Goal: Contribute content

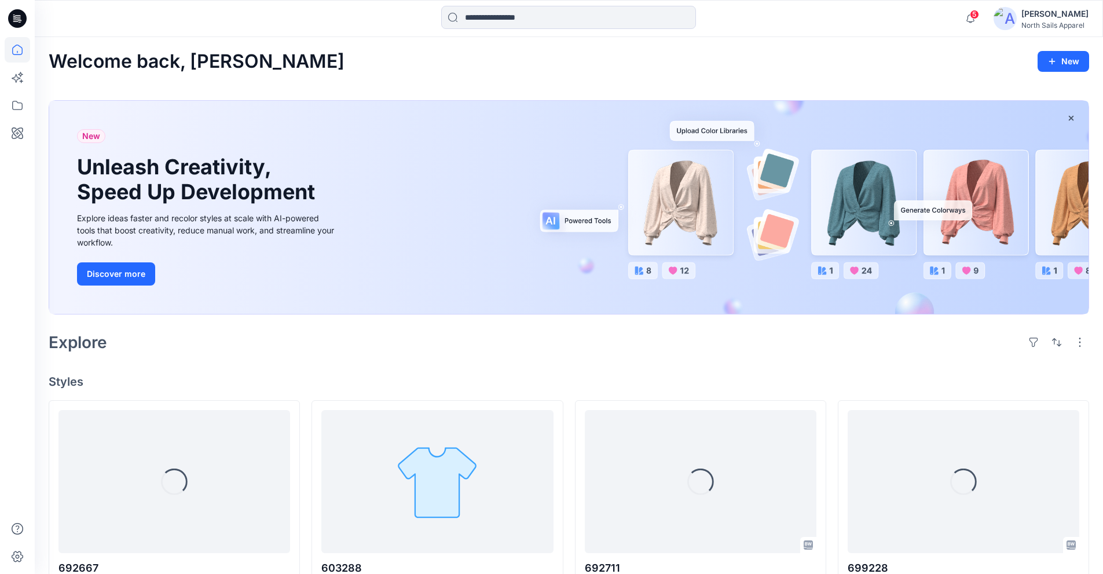
click at [8, 20] on icon at bounding box center [17, 18] width 19 height 37
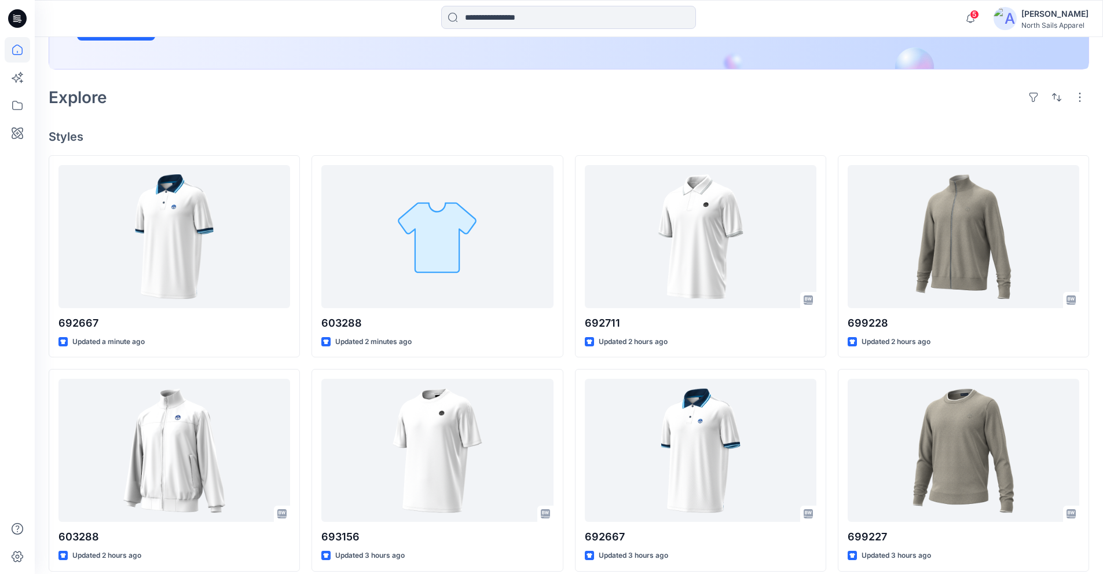
scroll to position [256, 0]
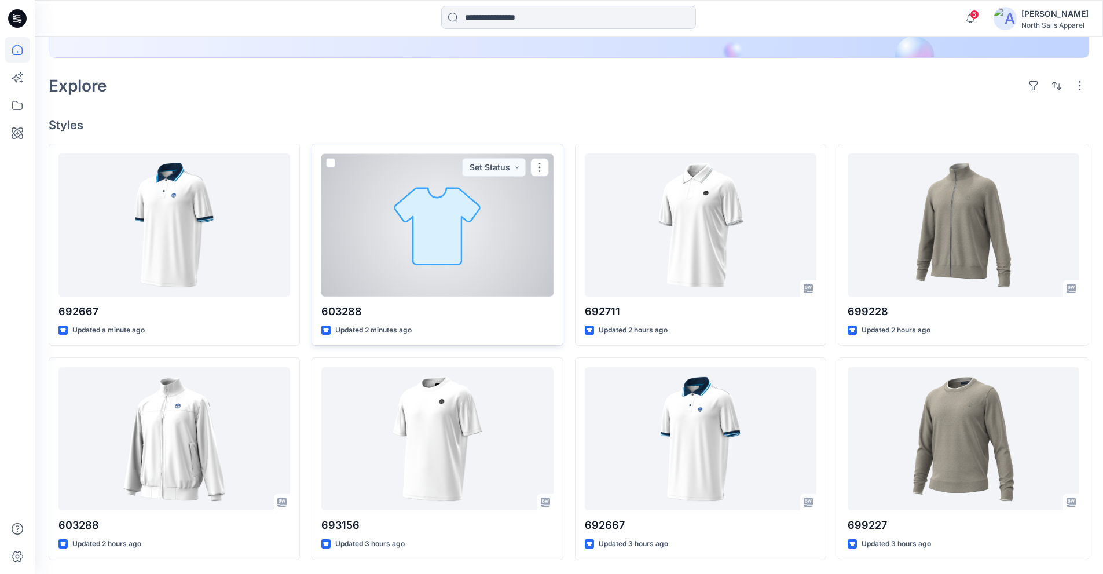
click at [486, 250] on div at bounding box center [437, 224] width 232 height 143
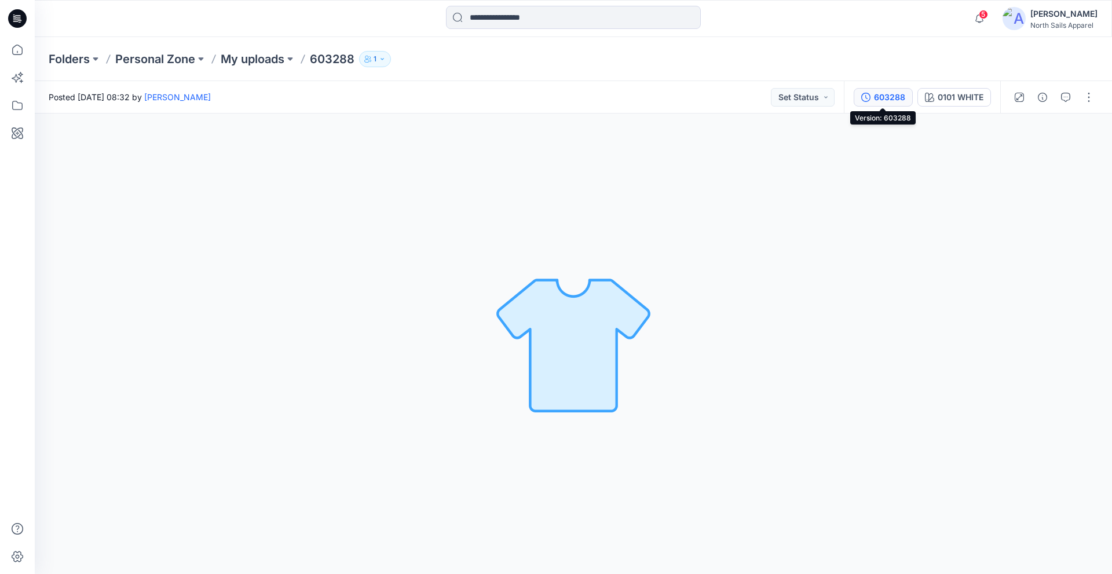
click at [888, 99] on div "603288" at bounding box center [889, 97] width 31 height 13
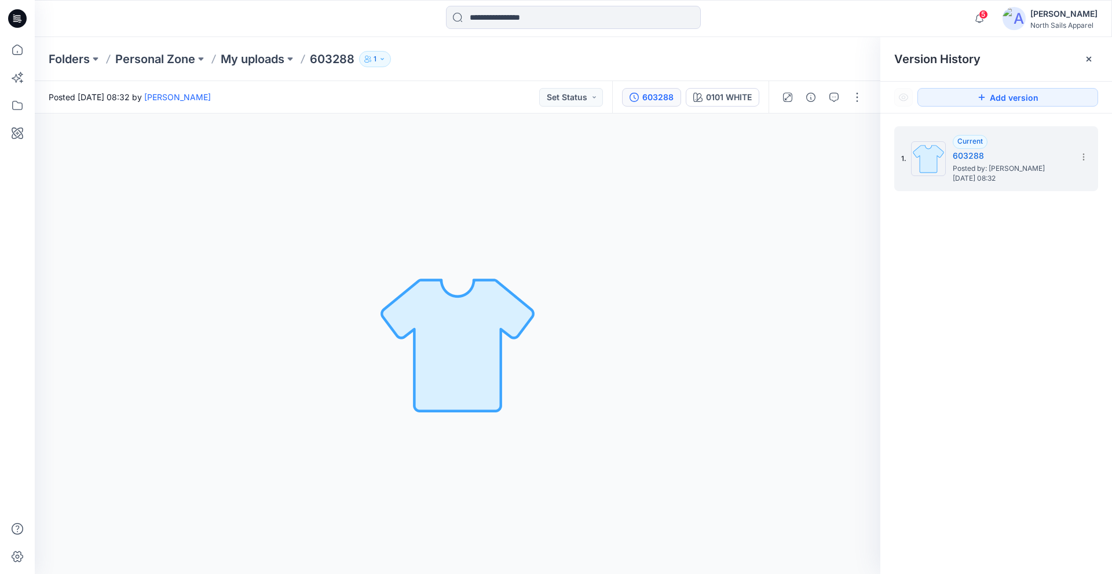
click at [25, 20] on icon at bounding box center [17, 18] width 19 height 19
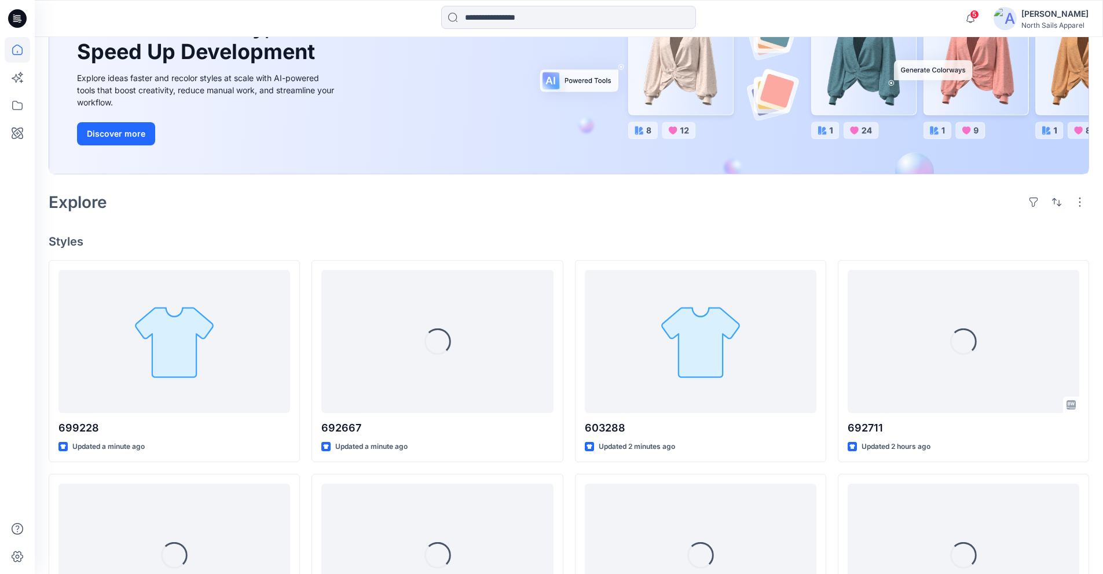
scroll to position [174, 0]
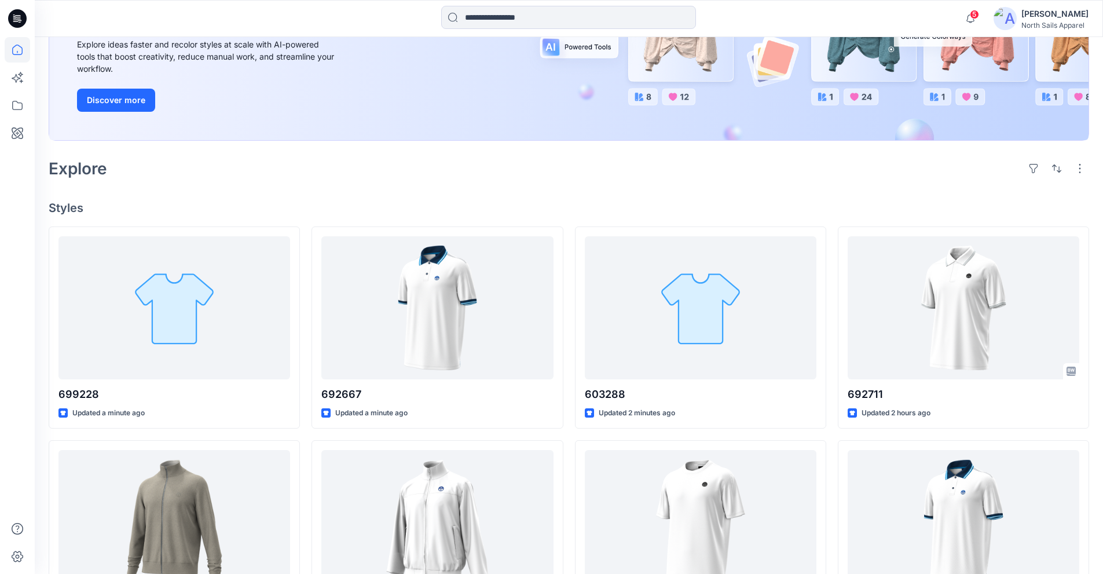
click at [16, 21] on icon at bounding box center [15, 21] width 5 height 1
click at [13, 42] on icon at bounding box center [17, 49] width 25 height 25
click at [19, 25] on icon at bounding box center [17, 18] width 19 height 19
click at [21, 54] on icon at bounding box center [17, 50] width 10 height 10
click at [19, 21] on icon at bounding box center [19, 20] width 4 height 1
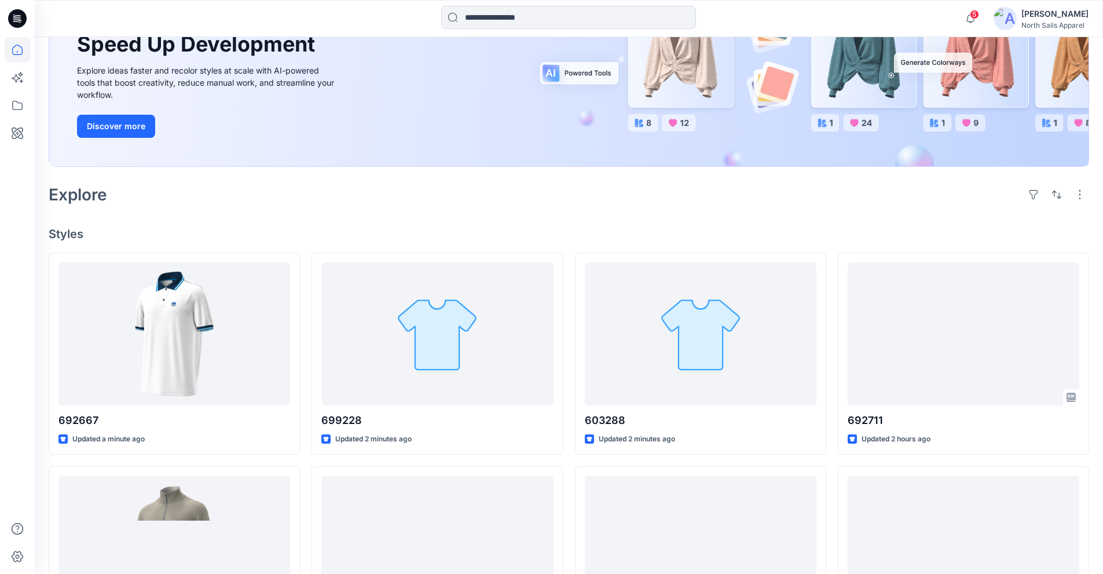
scroll to position [174, 0]
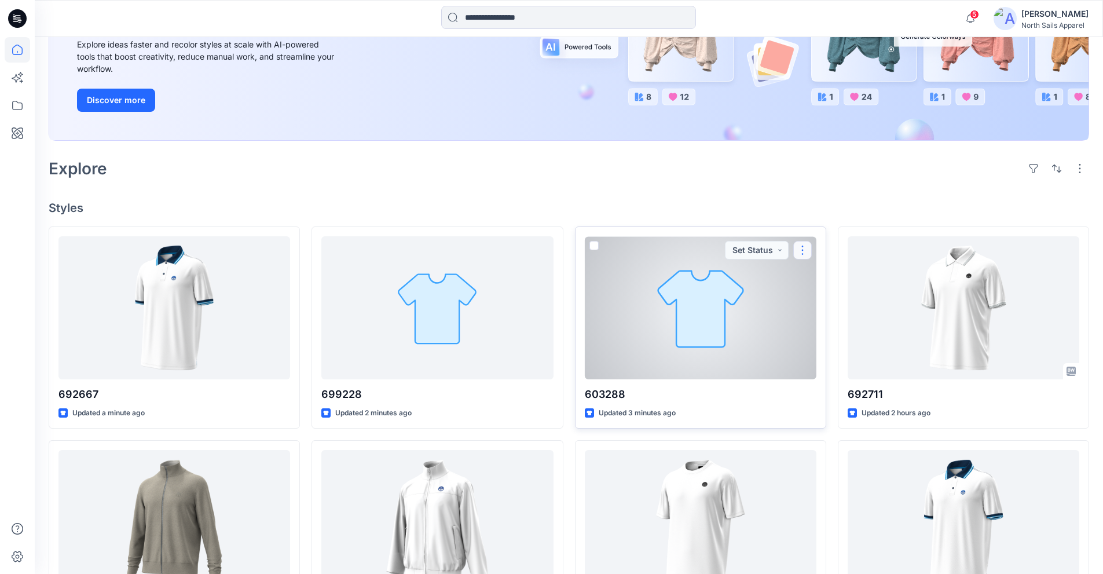
click at [807, 253] on button "button" at bounding box center [802, 250] width 19 height 19
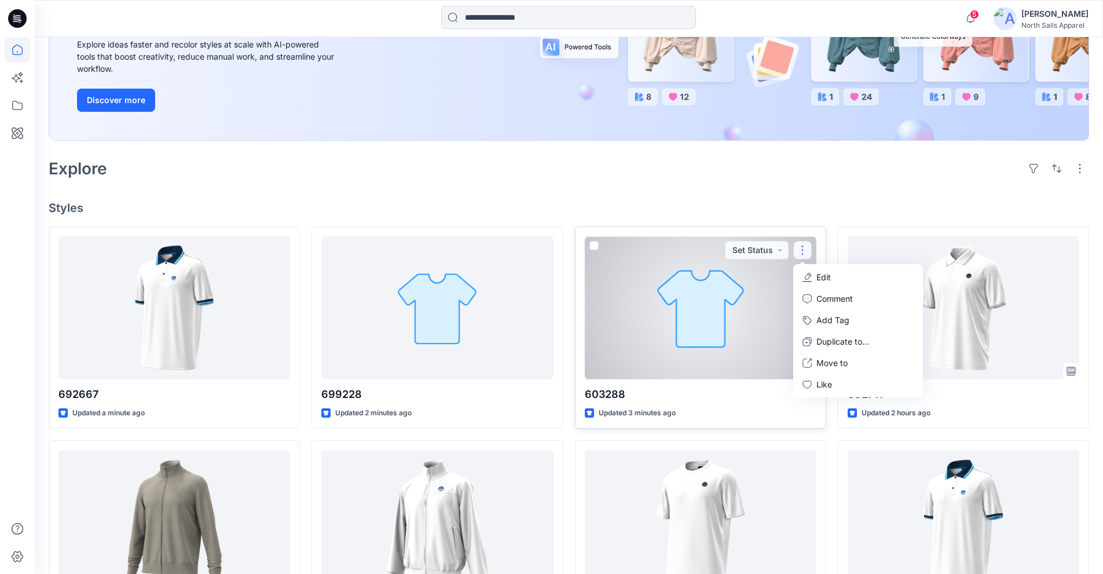
click at [807, 249] on button "button" at bounding box center [802, 250] width 19 height 19
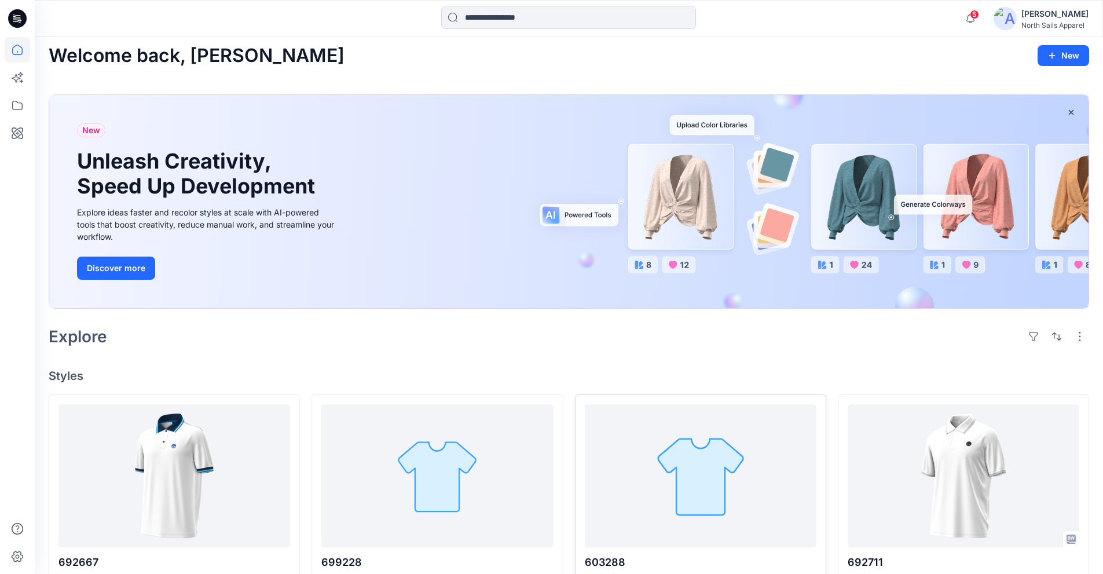
scroll to position [0, 0]
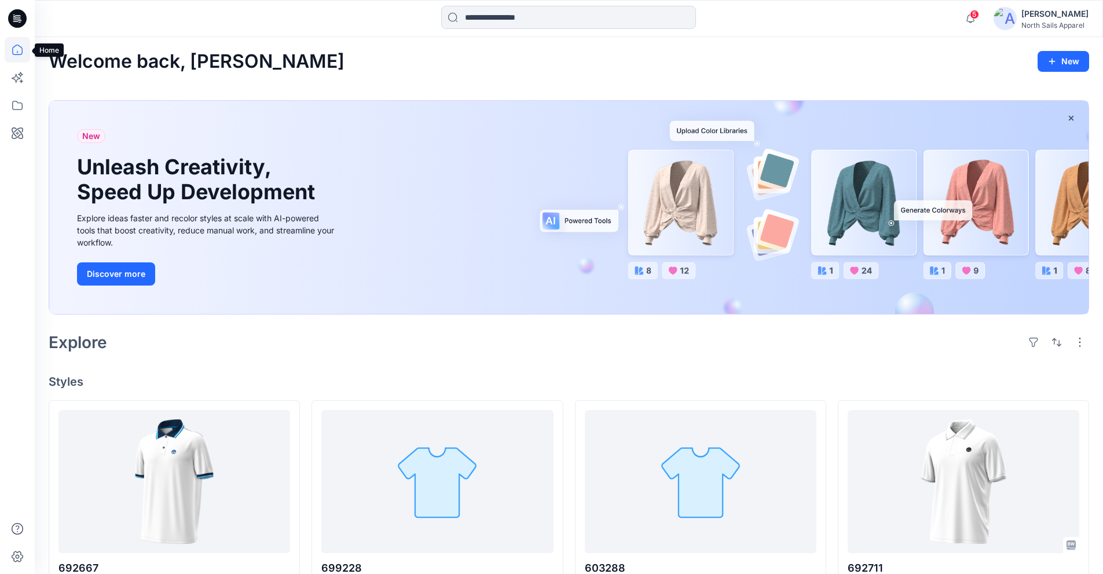
click at [19, 47] on icon at bounding box center [17, 49] width 25 height 25
click at [16, 21] on icon at bounding box center [17, 18] width 19 height 19
click at [14, 104] on icon at bounding box center [17, 105] width 25 height 25
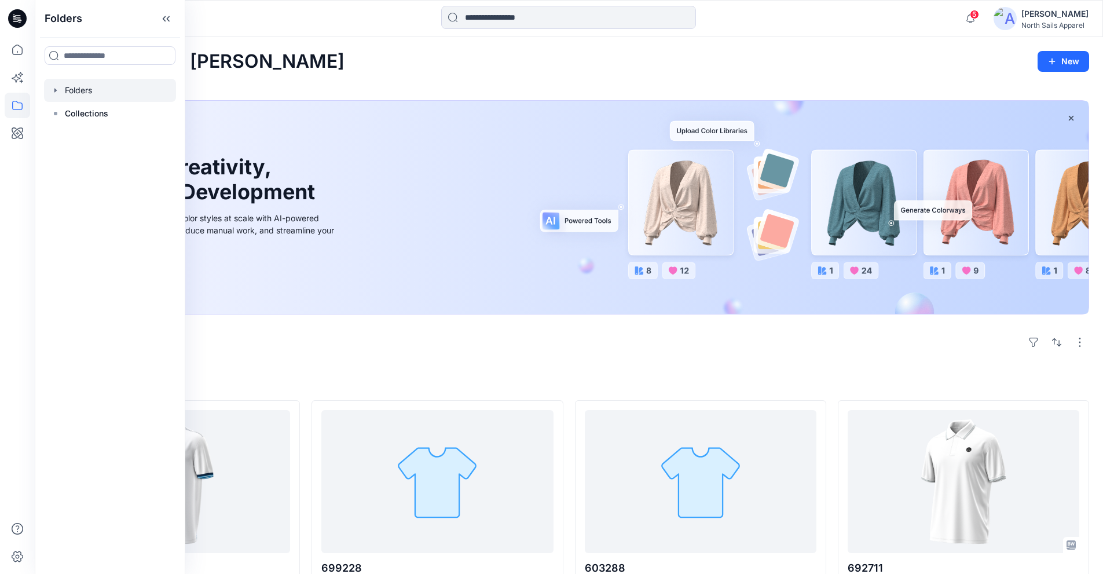
click at [90, 93] on div at bounding box center [110, 90] width 132 height 23
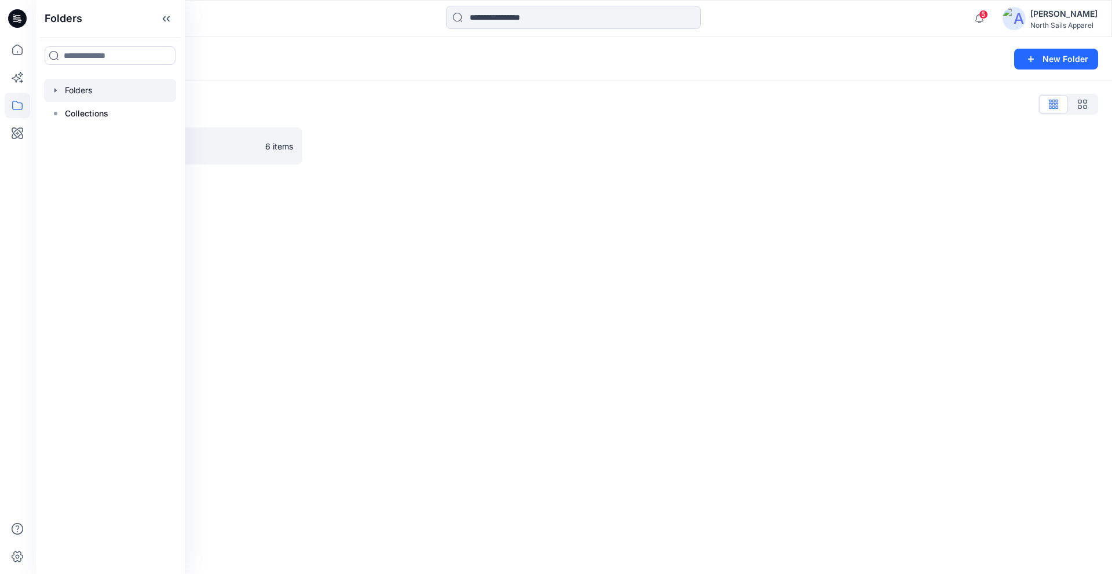
click at [330, 58] on div "Folders" at bounding box center [528, 59] width 959 height 16
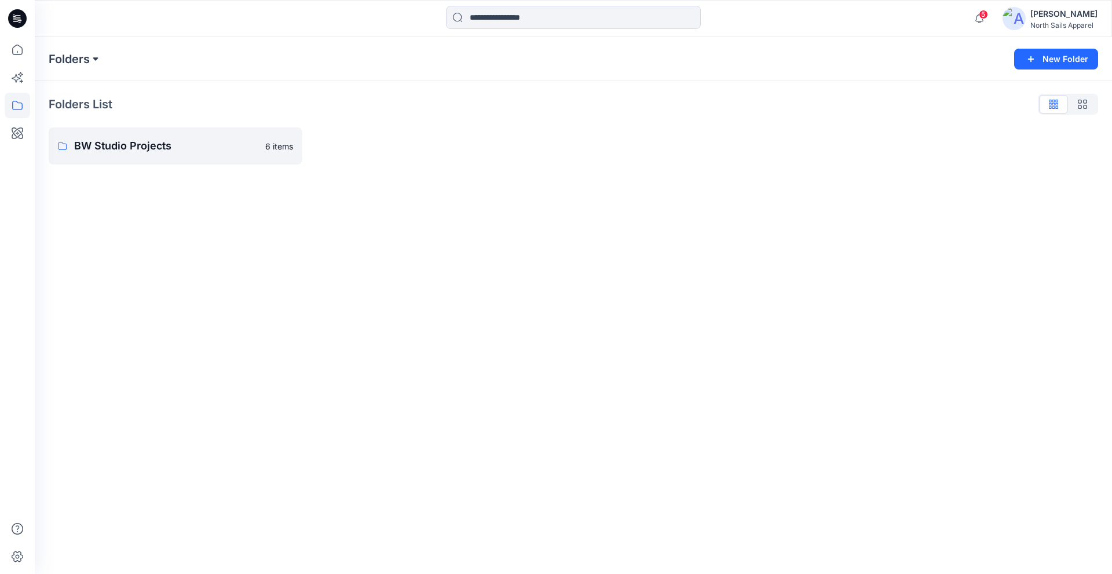
click at [94, 56] on button at bounding box center [96, 59] width 12 height 16
click at [179, 53] on div "Folders Folders BW Studio Projects" at bounding box center [528, 59] width 959 height 16
click at [18, 54] on icon at bounding box center [17, 50] width 10 height 10
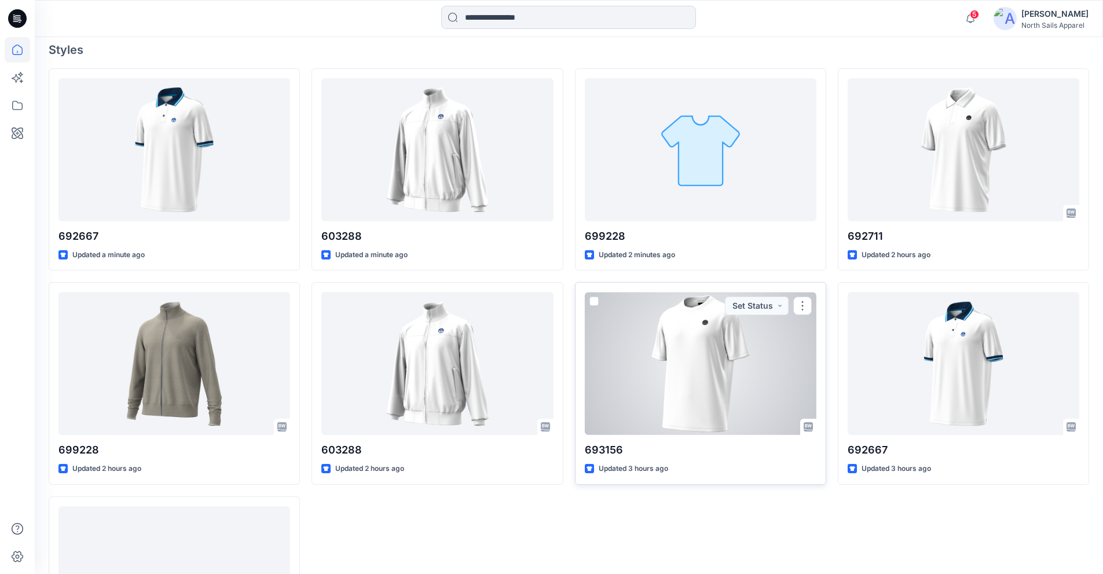
scroll to position [232, 0]
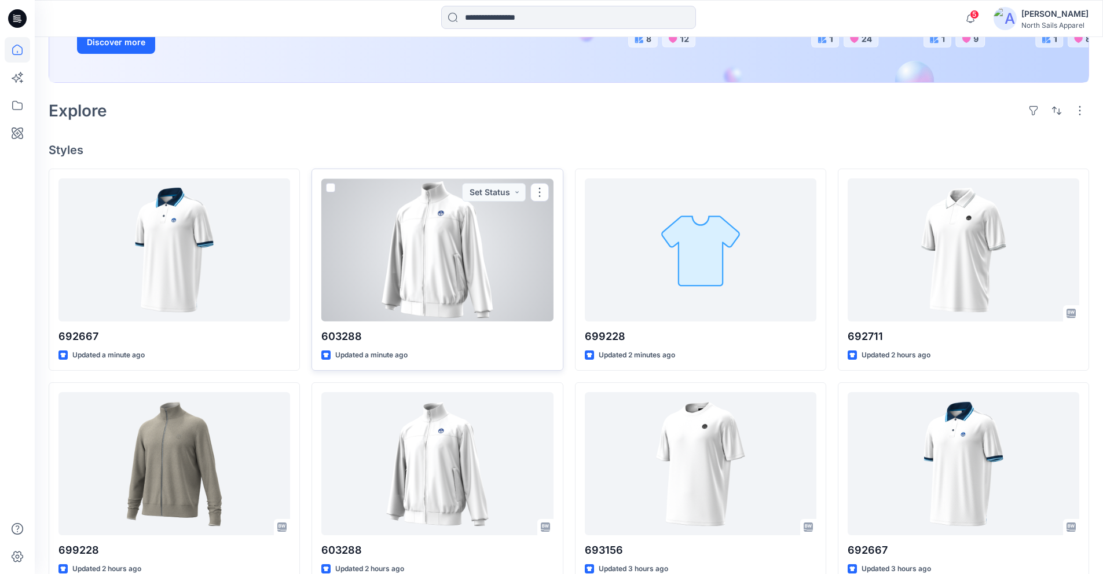
click at [489, 302] on div at bounding box center [437, 249] width 232 height 143
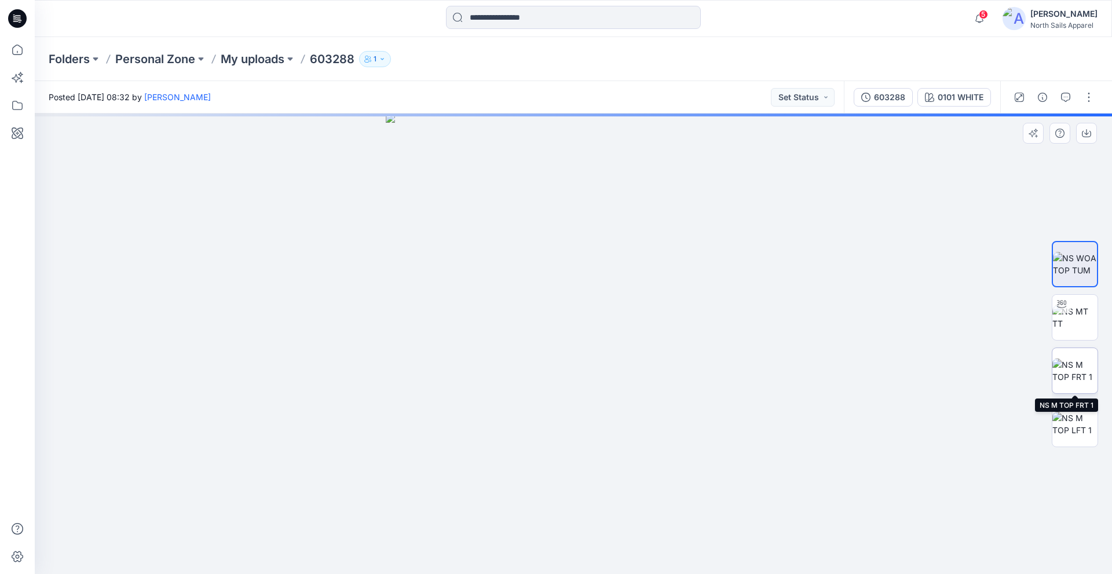
click at [1072, 368] on img at bounding box center [1074, 370] width 45 height 24
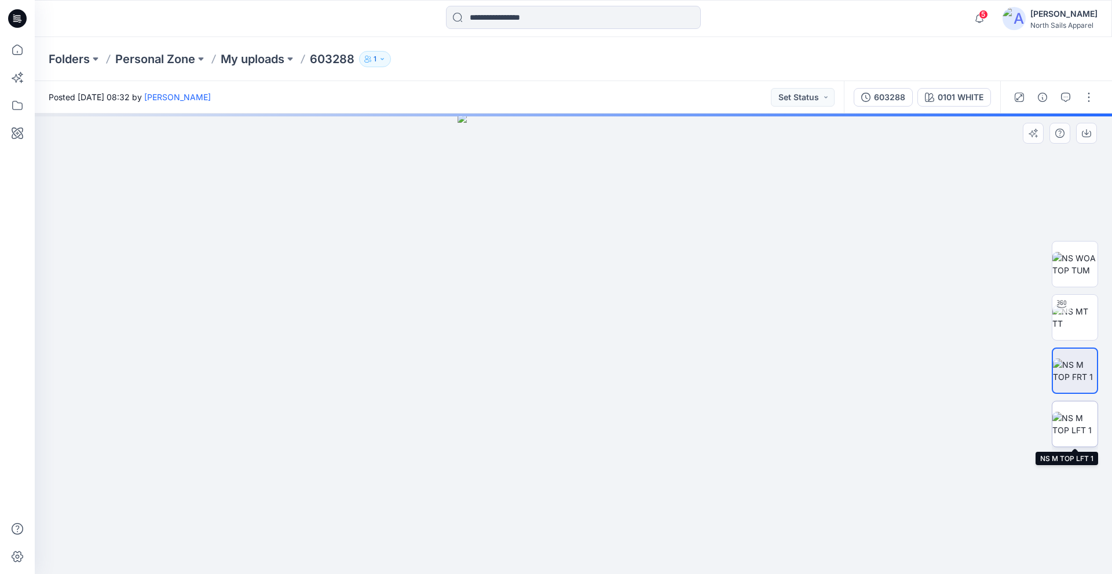
click at [1084, 416] on img at bounding box center [1074, 424] width 45 height 24
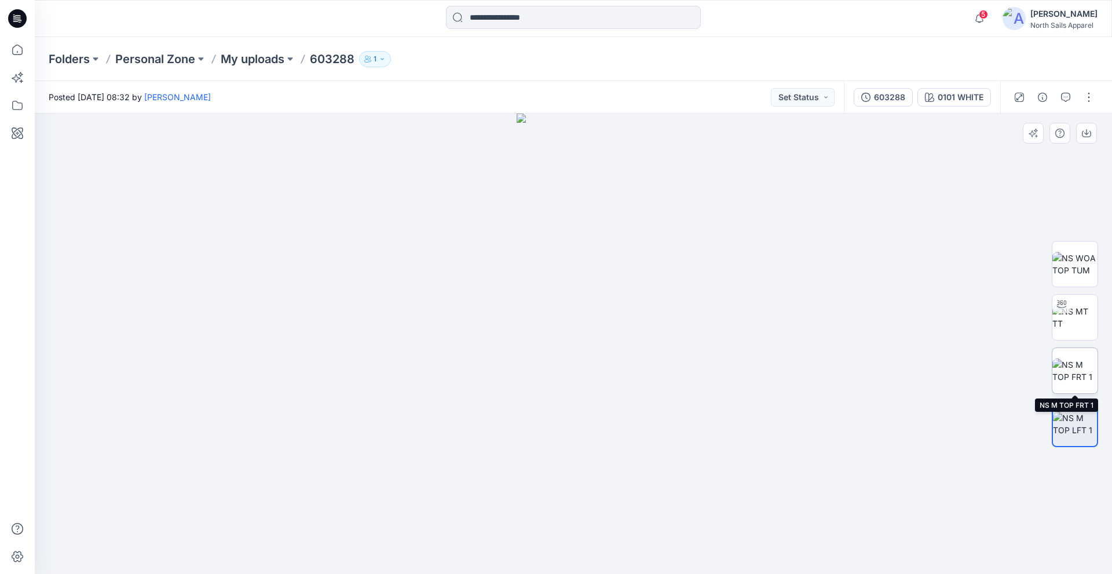
click at [1081, 369] on img at bounding box center [1074, 370] width 45 height 24
click at [1083, 329] on img at bounding box center [1074, 317] width 45 height 24
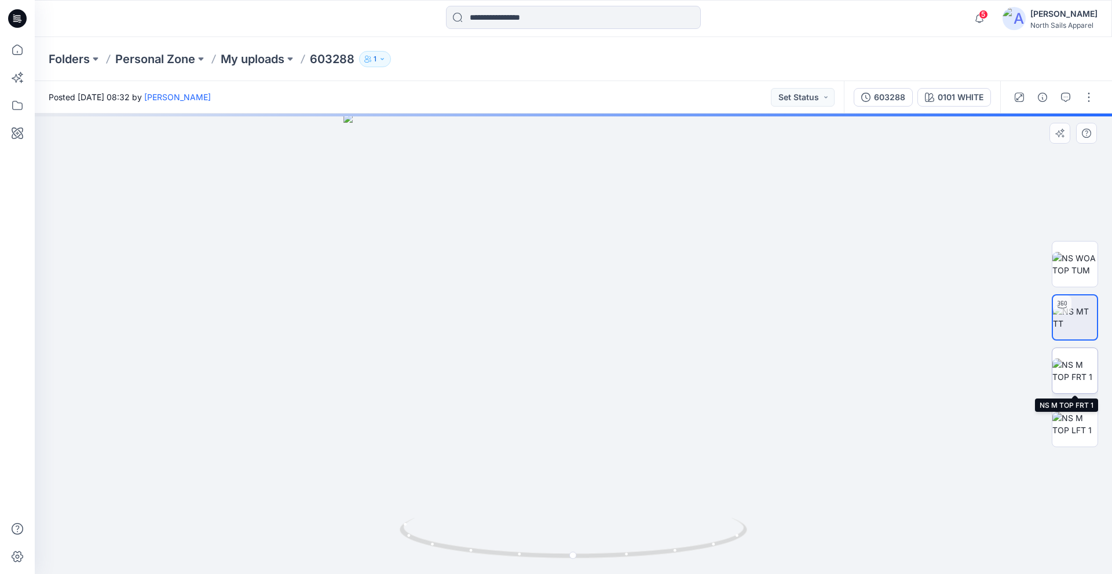
click at [1075, 361] on img at bounding box center [1074, 370] width 45 height 24
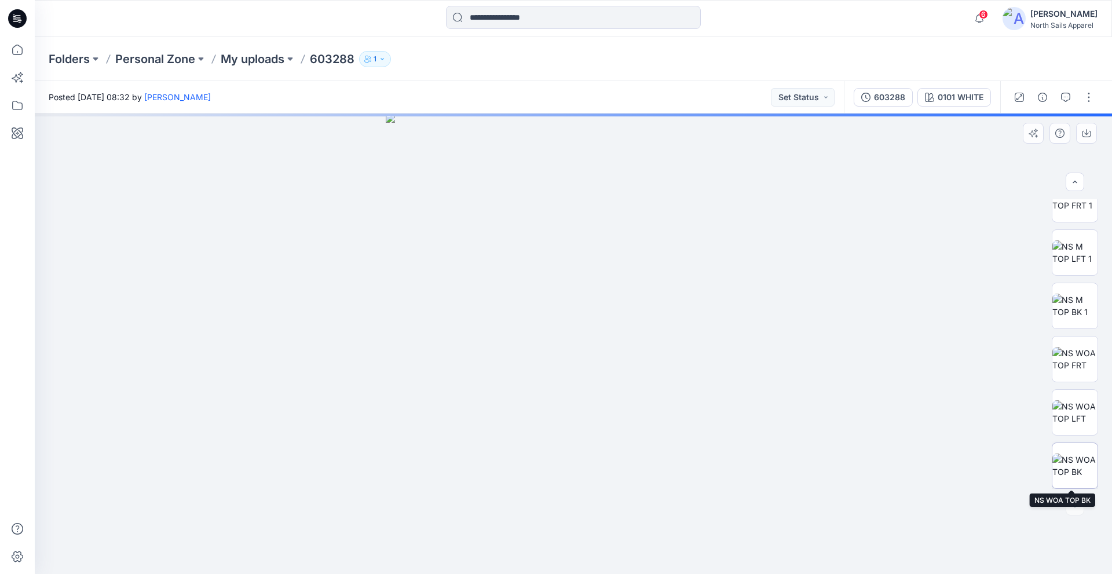
click at [1075, 461] on img at bounding box center [1074, 465] width 45 height 24
click at [1090, 412] on img at bounding box center [1074, 412] width 45 height 24
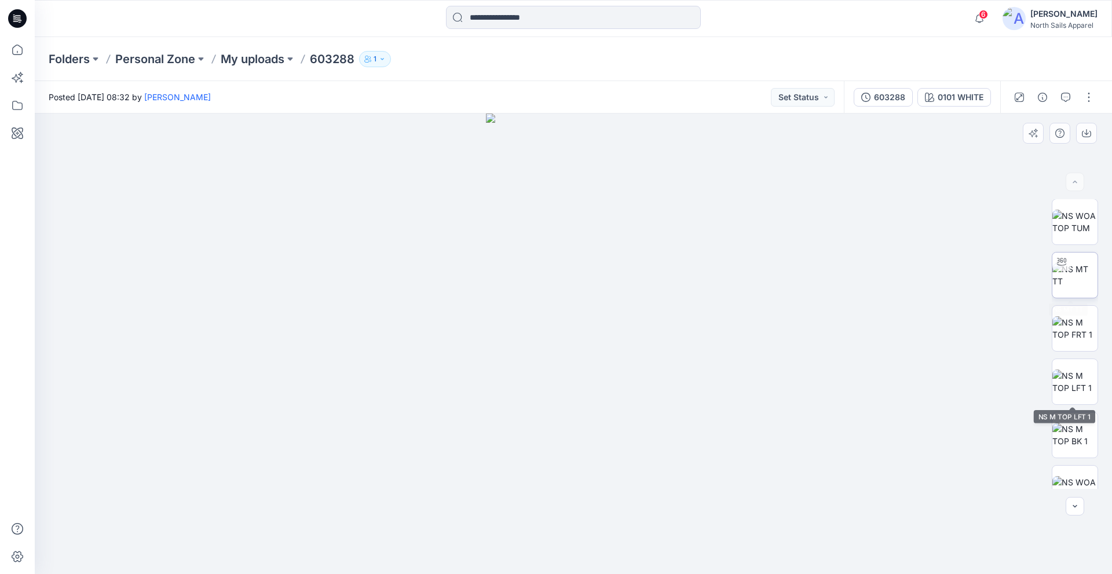
scroll to position [0, 0]
click at [1069, 220] on img at bounding box center [1074, 222] width 45 height 24
click at [1065, 332] on img at bounding box center [1074, 329] width 45 height 24
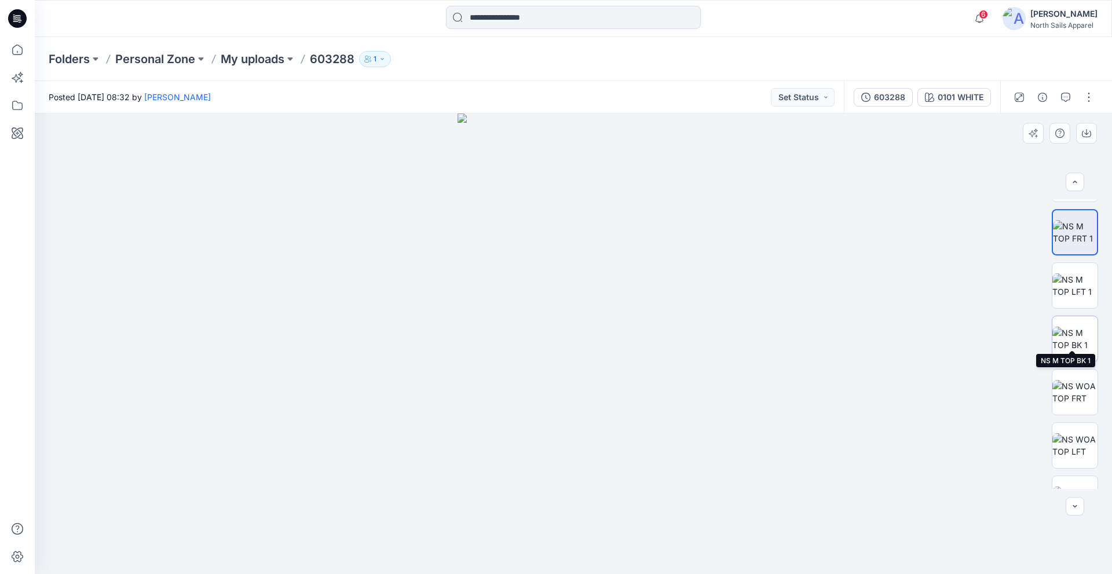
scroll to position [116, 0]
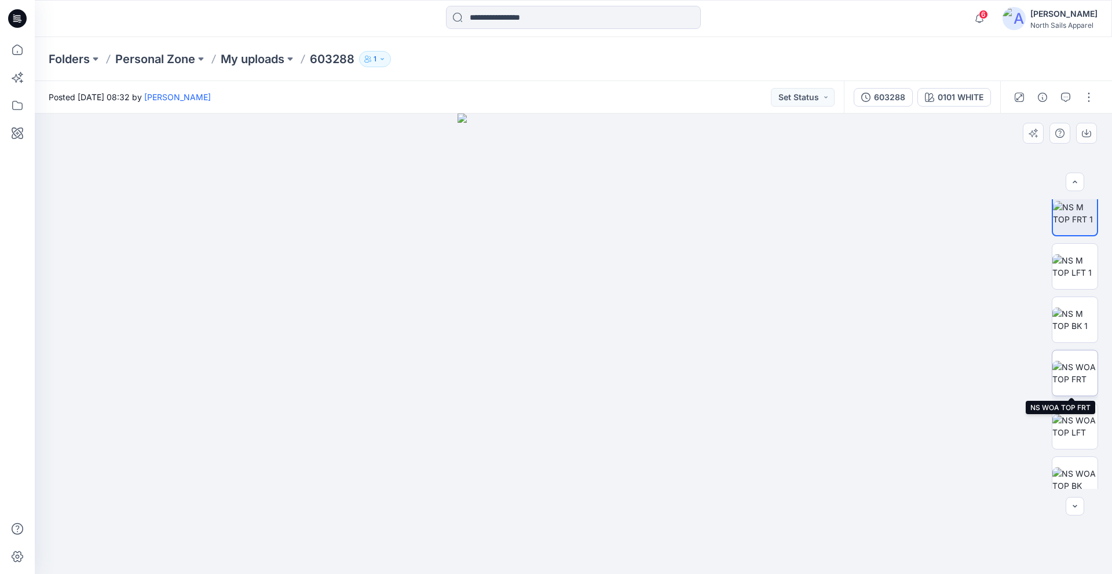
click at [1078, 385] on img at bounding box center [1074, 373] width 45 height 24
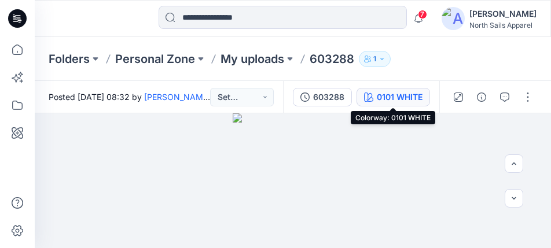
click at [397, 105] on button "0101 WHITE" at bounding box center [394, 97] width 74 height 19
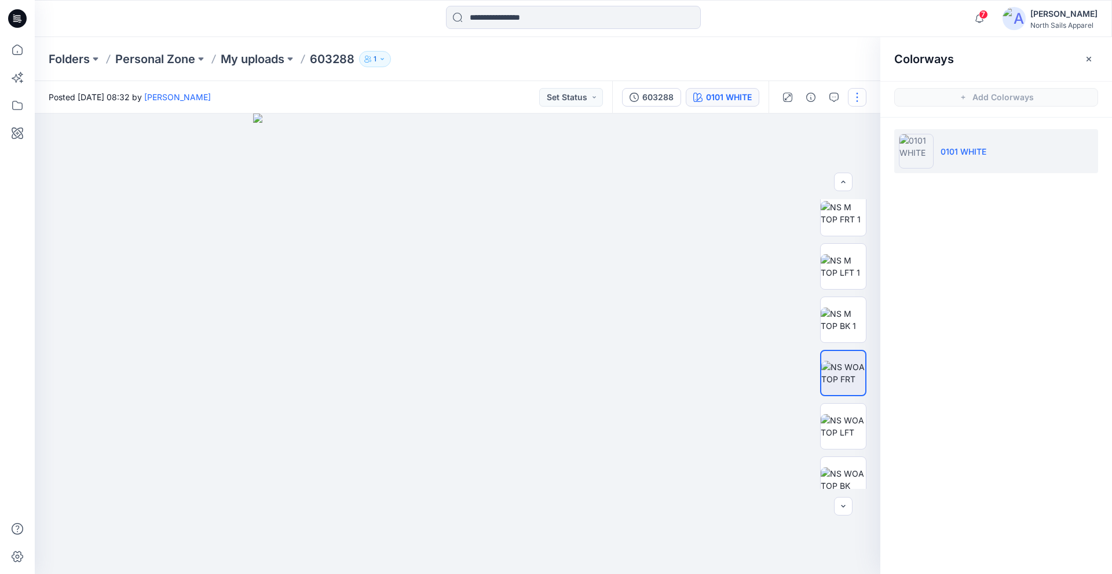
click at [861, 97] on button "button" at bounding box center [857, 97] width 19 height 19
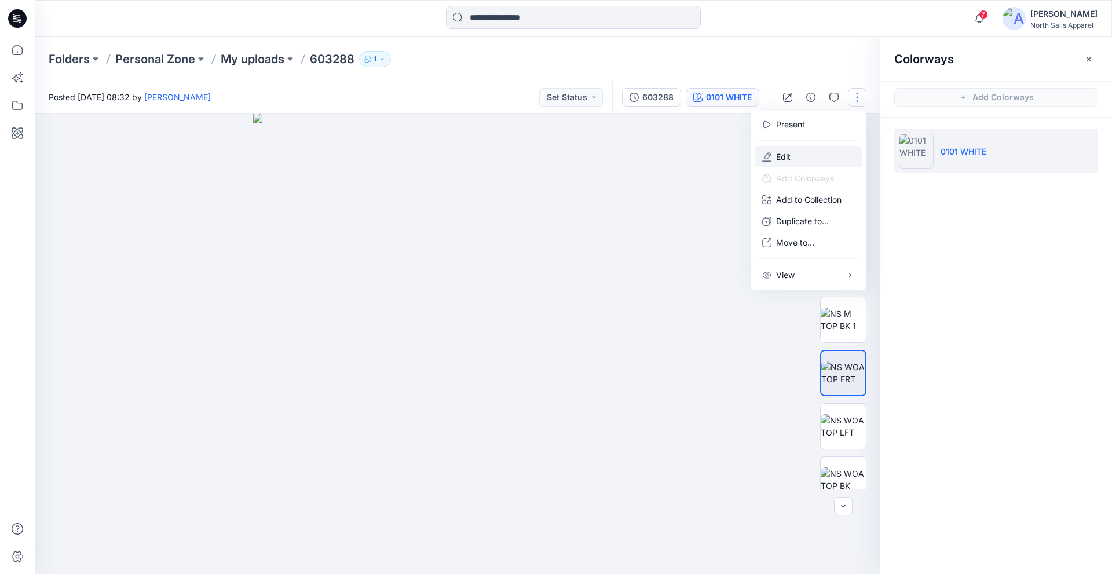
click at [802, 153] on button "Edit" at bounding box center [808, 156] width 107 height 21
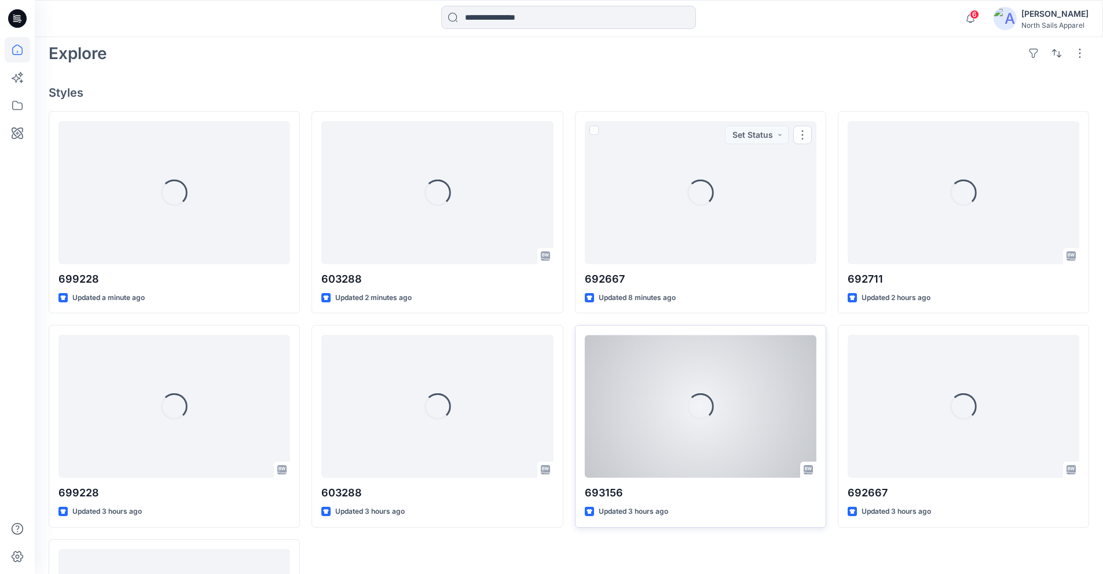
scroll to position [289, 0]
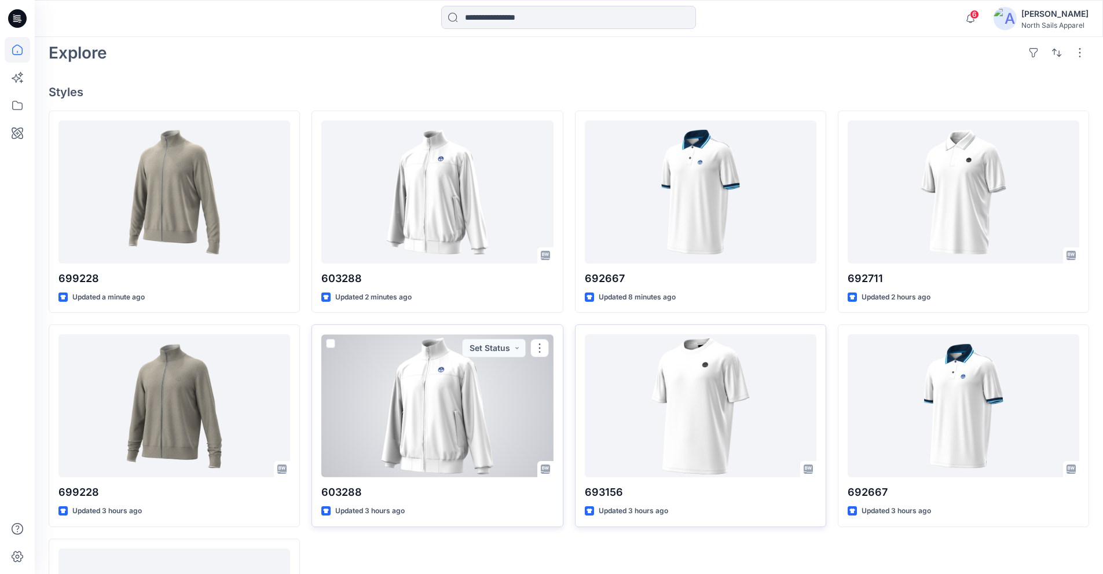
click at [441, 383] on div at bounding box center [437, 405] width 232 height 143
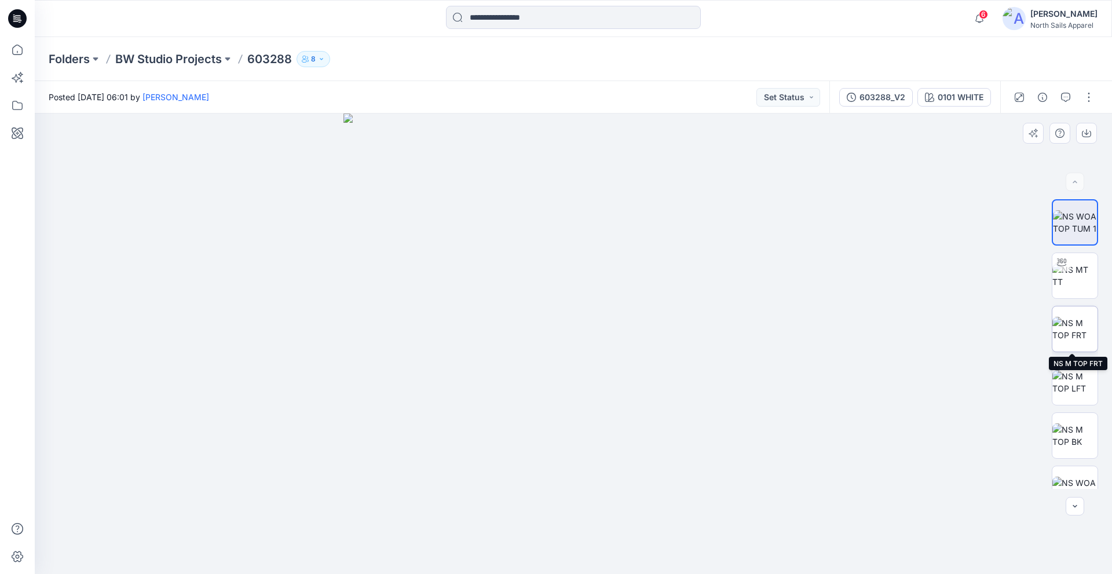
click at [1072, 322] on img at bounding box center [1074, 329] width 45 height 24
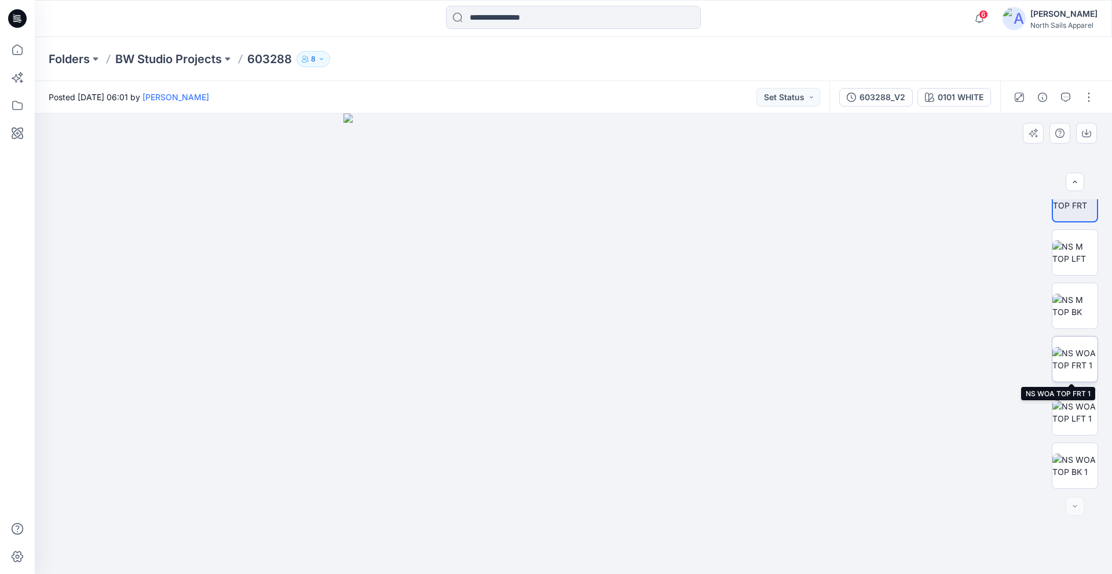
click at [1076, 364] on img at bounding box center [1074, 359] width 45 height 24
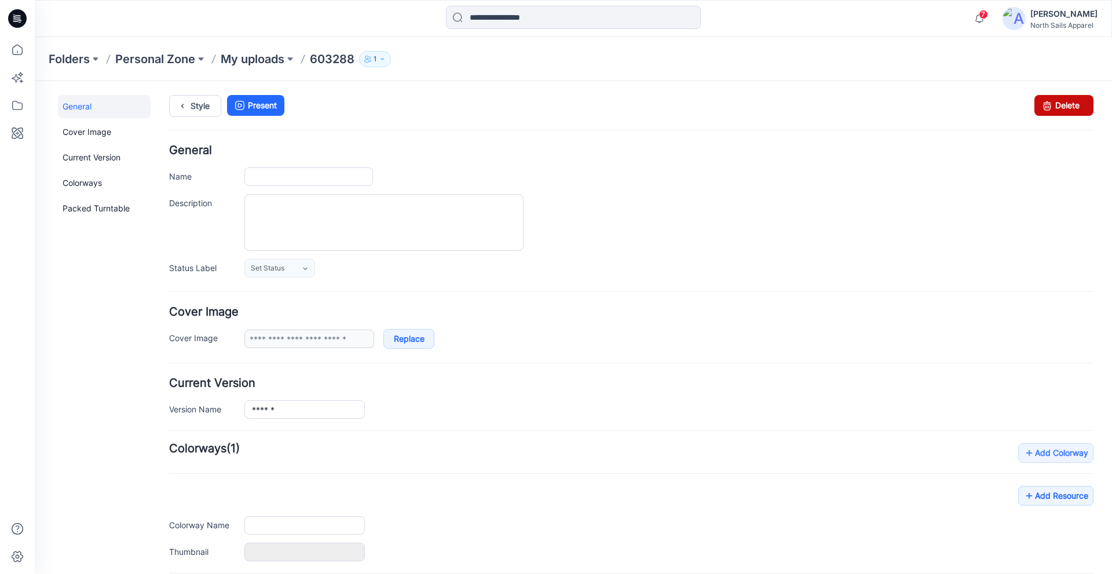
type input "******"
type input "**********"
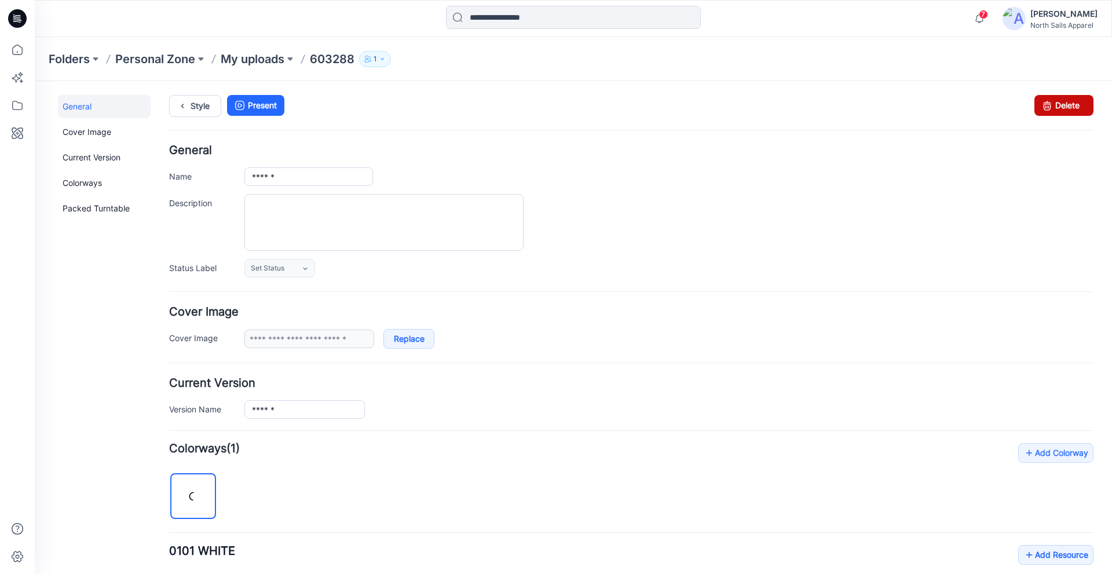
click at [1039, 104] on icon at bounding box center [1047, 105] width 16 height 21
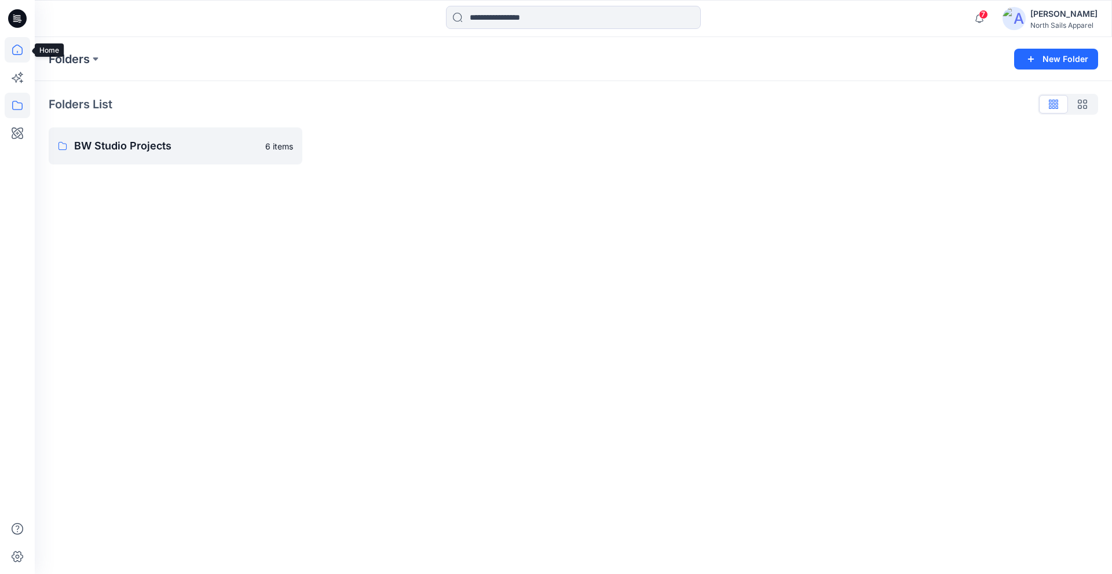
click at [24, 56] on icon at bounding box center [17, 49] width 25 height 25
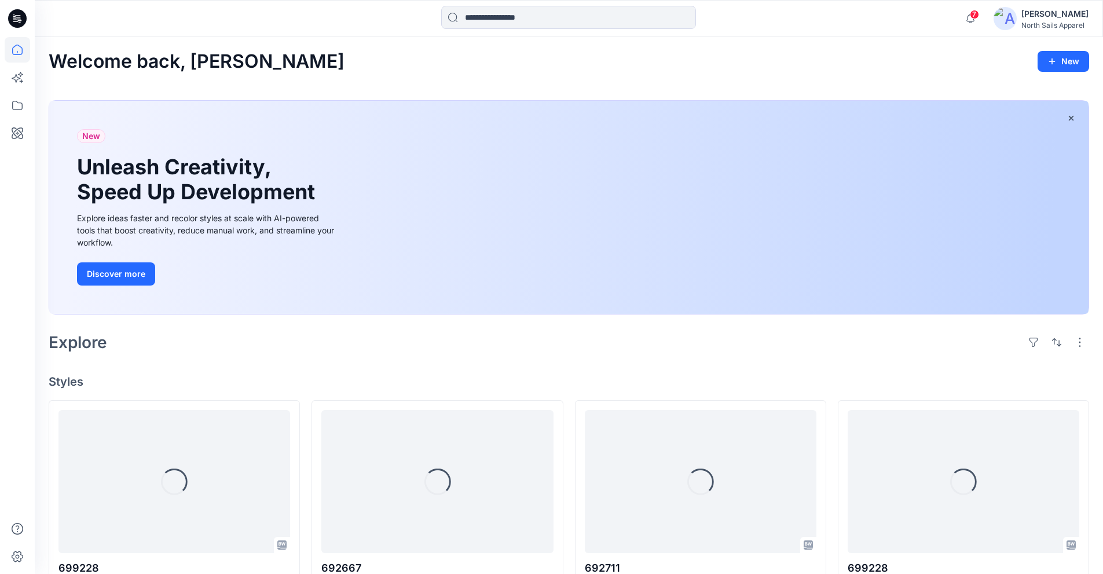
click at [18, 21] on icon at bounding box center [17, 18] width 19 height 19
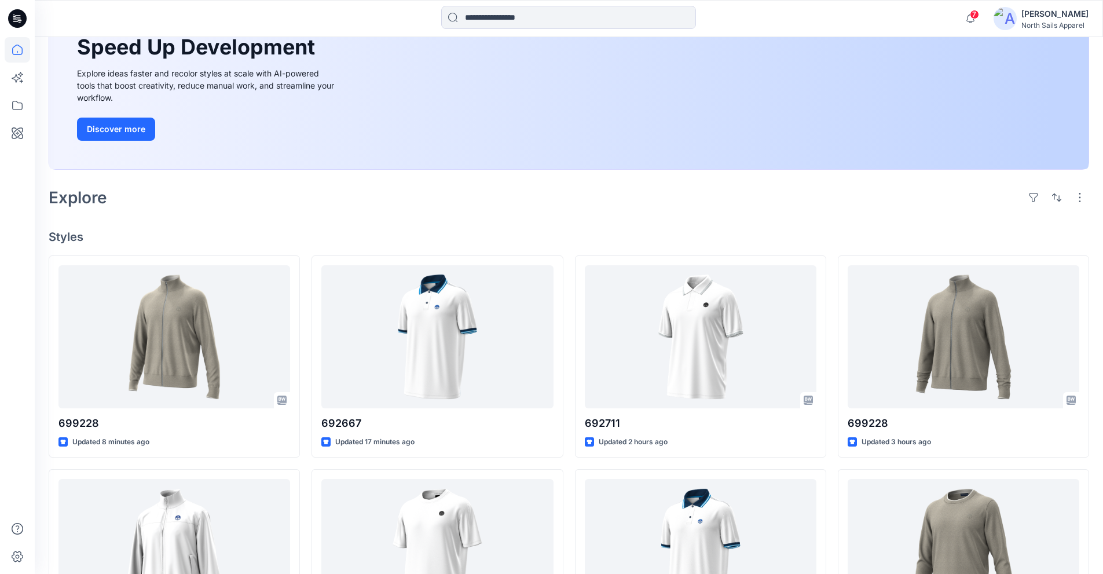
scroll to position [174, 0]
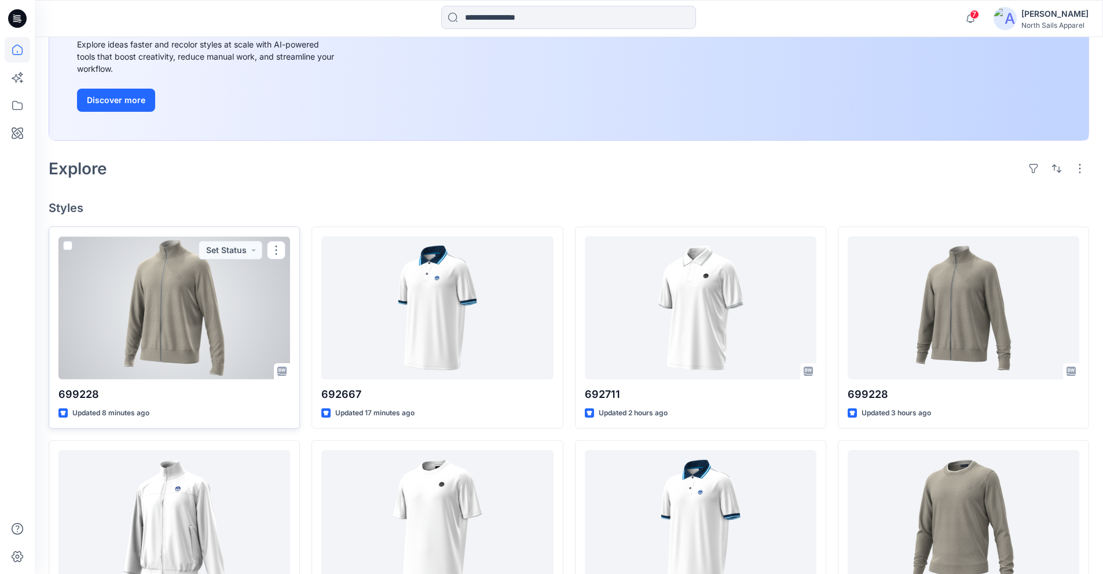
click at [234, 344] on div at bounding box center [174, 307] width 232 height 143
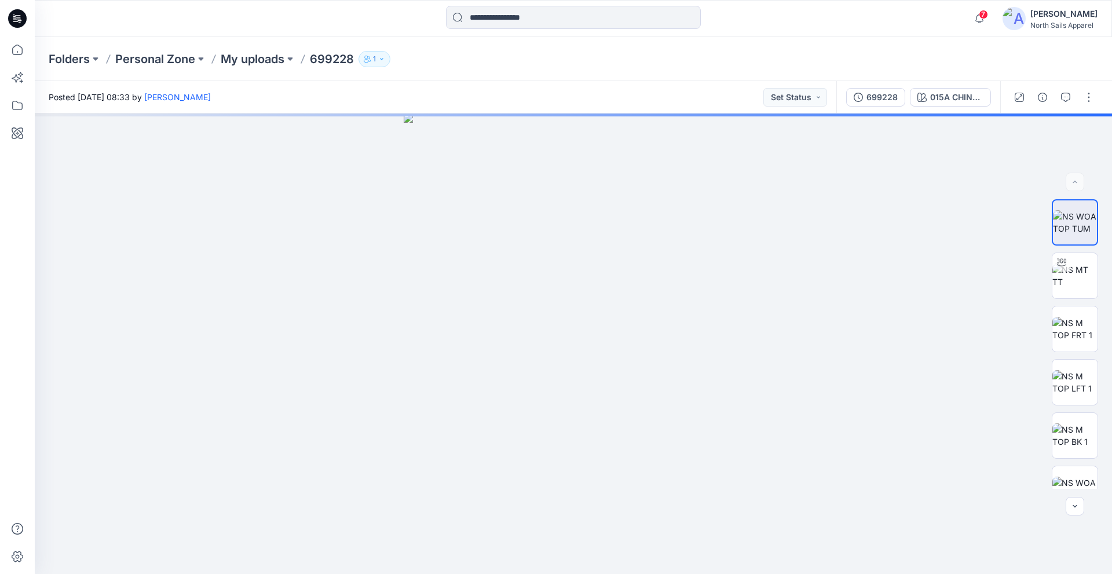
click at [23, 22] on icon at bounding box center [17, 18] width 19 height 19
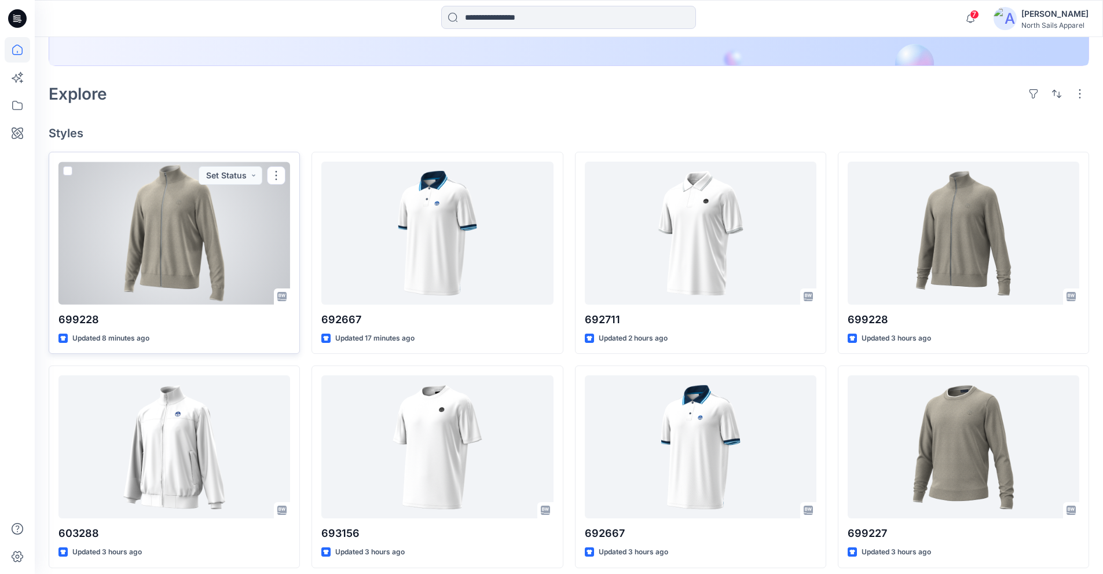
scroll to position [256, 0]
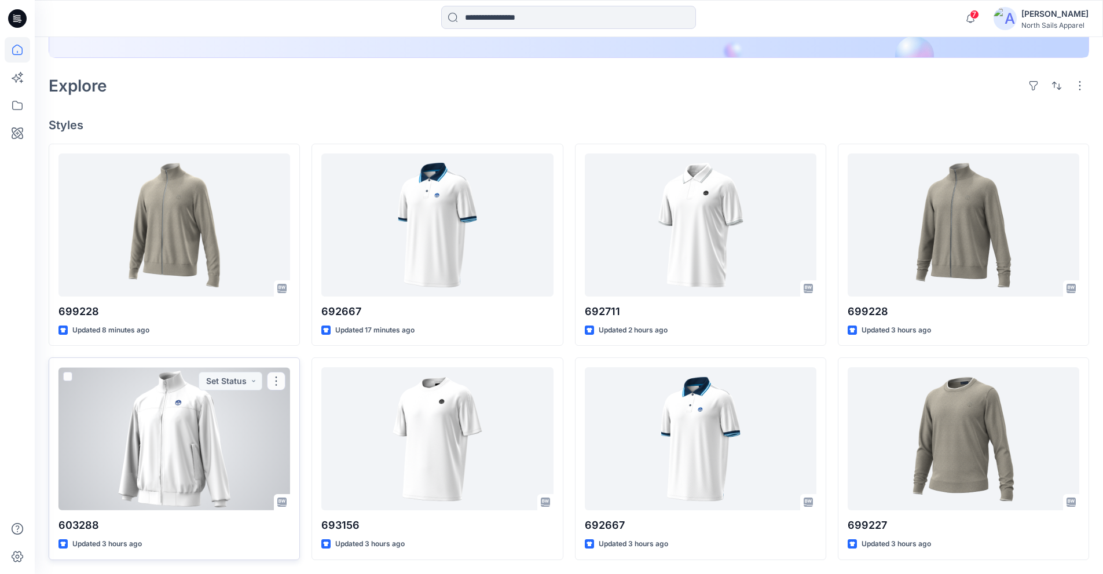
click at [203, 485] on div at bounding box center [174, 438] width 232 height 143
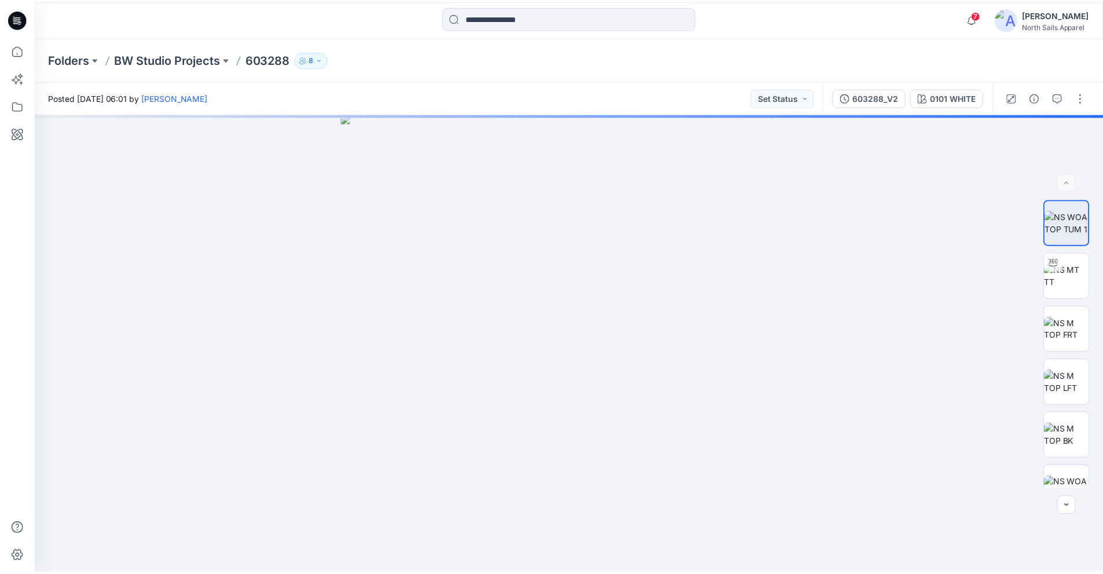
scroll to position [256, 0]
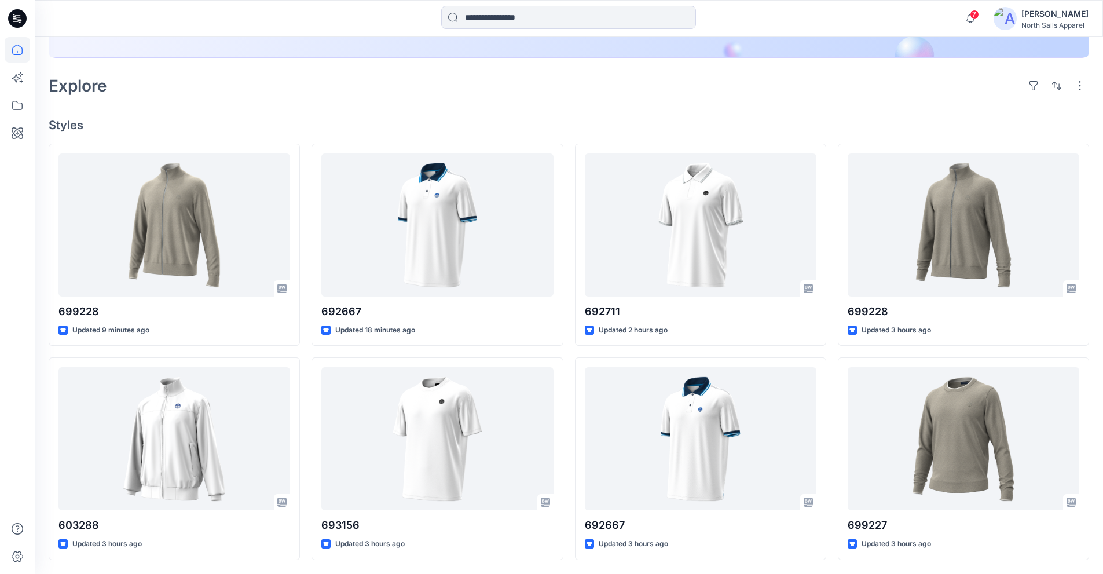
click at [16, 14] on icon at bounding box center [17, 18] width 19 height 19
click at [17, 53] on icon at bounding box center [17, 49] width 25 height 25
click at [14, 100] on icon at bounding box center [17, 105] width 25 height 25
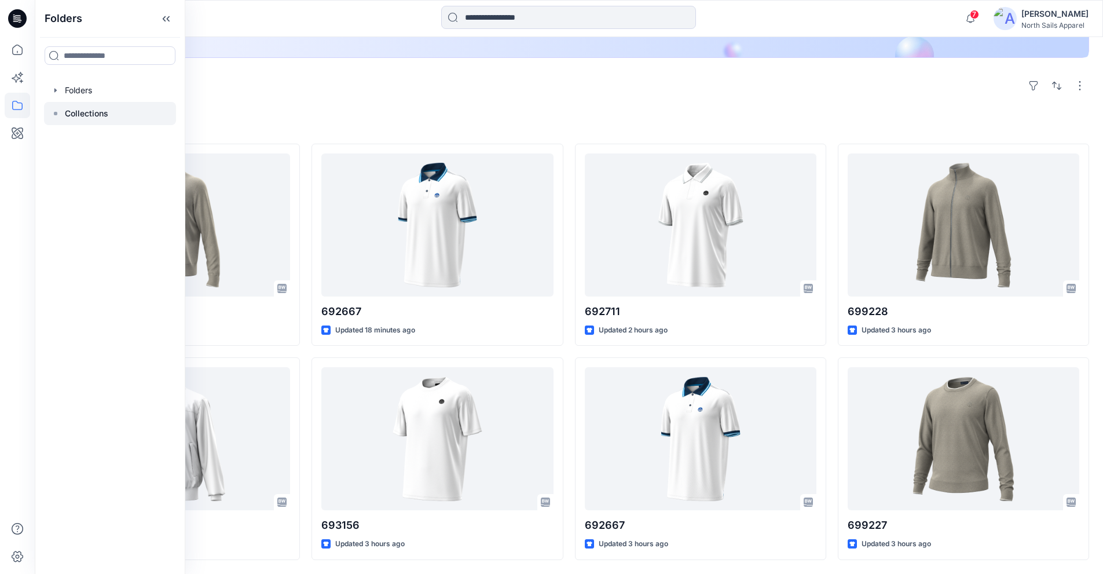
click at [80, 113] on p "Collections" at bounding box center [86, 114] width 43 height 14
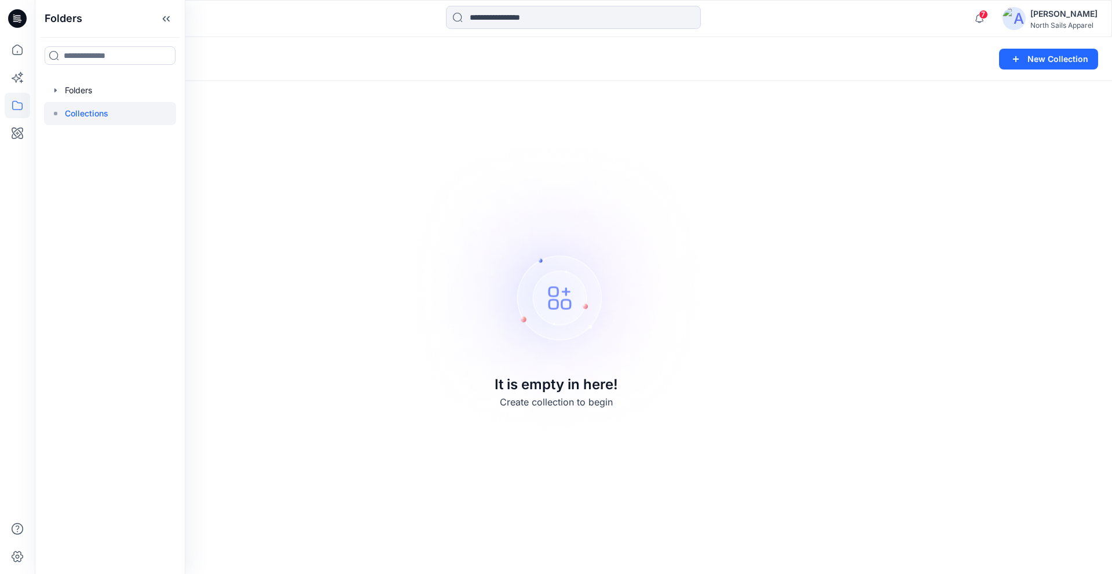
click at [1033, 30] on div "7 Notifications Your style 699228 is ready 8 minutes ago Your style 603288 is r…" at bounding box center [1032, 18] width 130 height 25
click at [1021, 15] on div "Kapila Kothalawala North Sails Apparel" at bounding box center [1049, 18] width 95 height 23
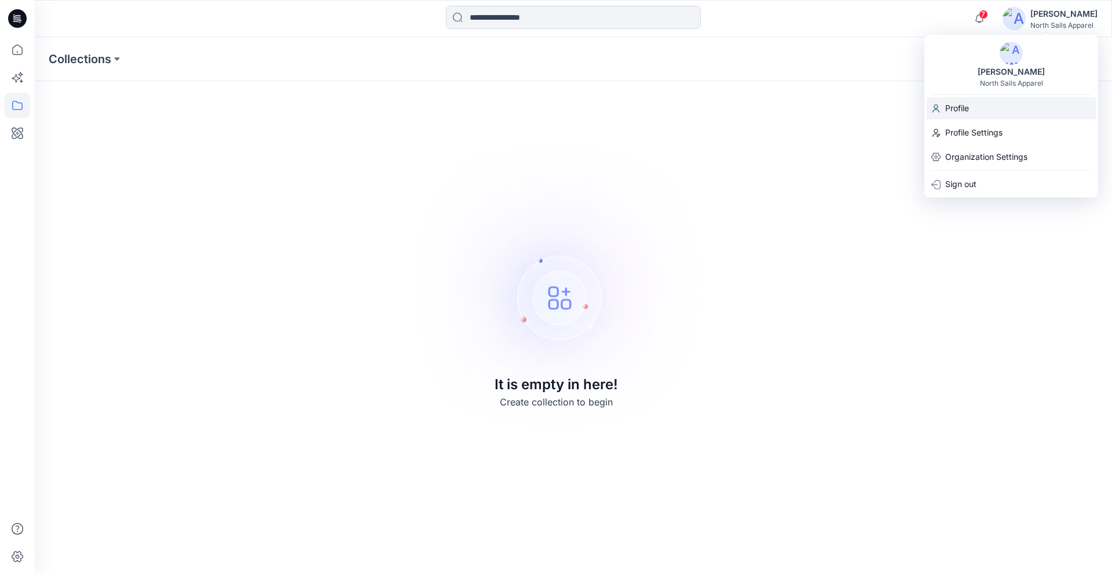
click at [988, 107] on div "Profile" at bounding box center [1010, 108] width 169 height 22
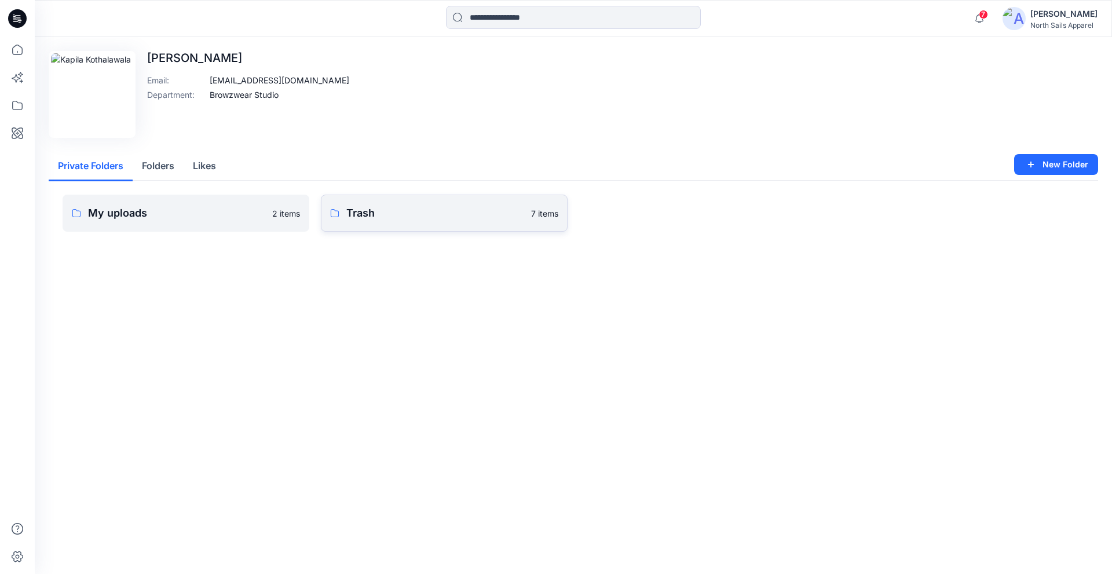
click at [423, 208] on p "Trash" at bounding box center [435, 213] width 178 height 16
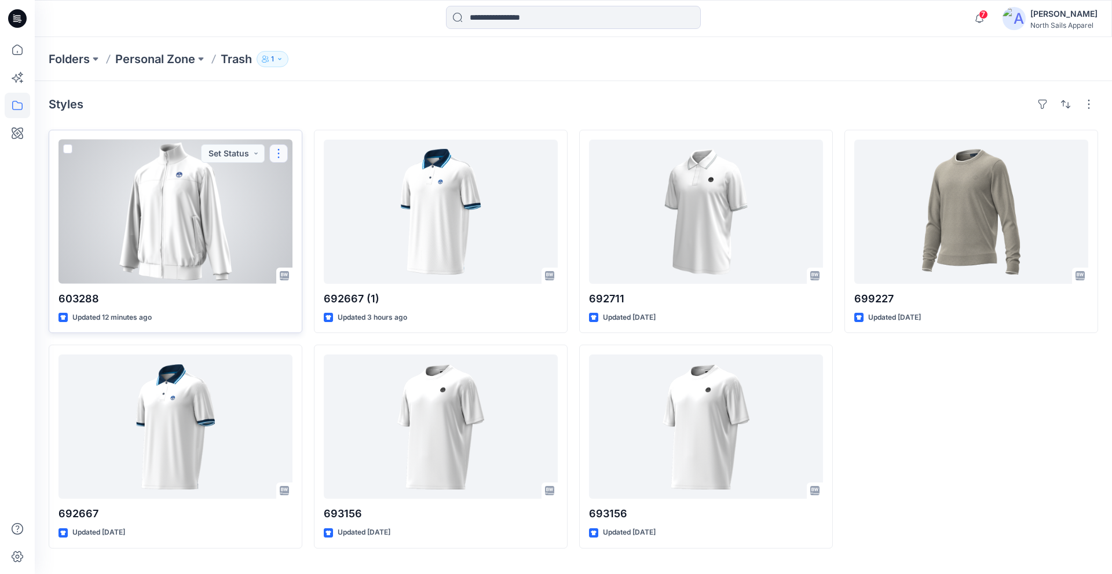
click at [277, 148] on button "button" at bounding box center [278, 153] width 19 height 19
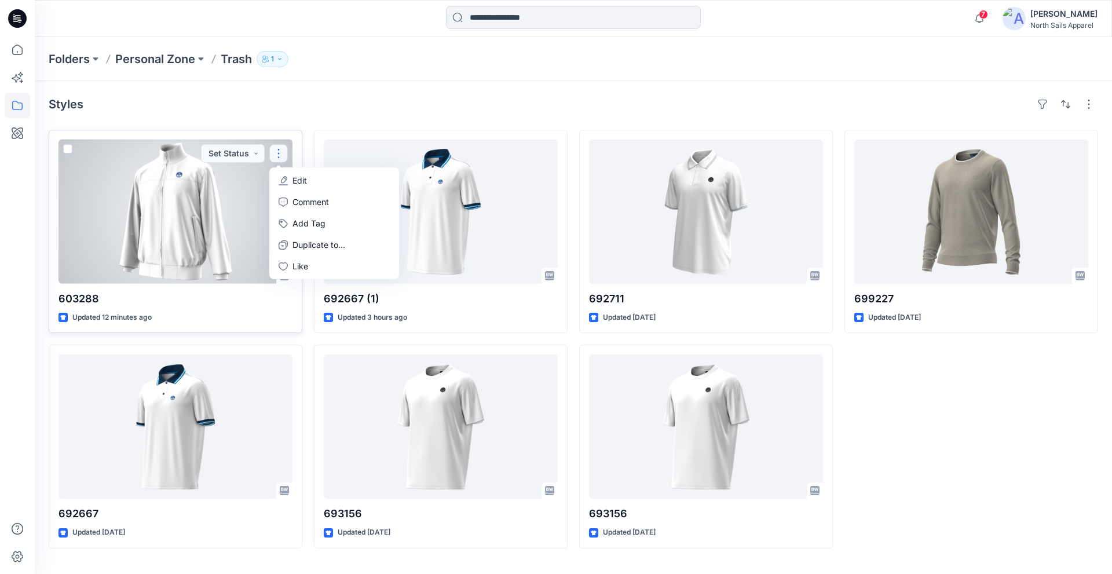
click at [276, 155] on button "button" at bounding box center [278, 153] width 19 height 19
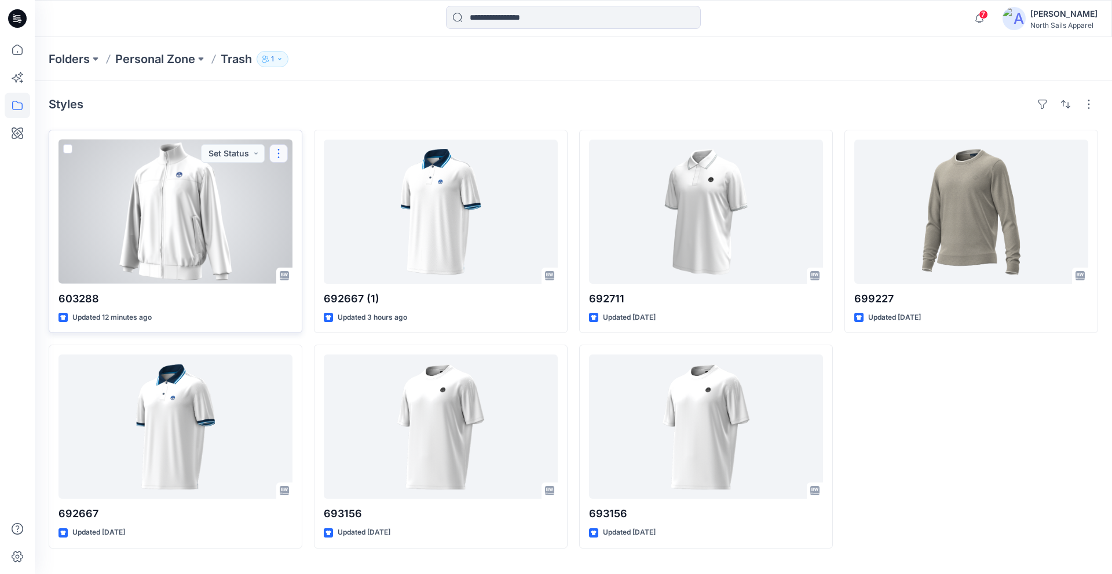
click at [276, 155] on button "button" at bounding box center [278, 153] width 19 height 19
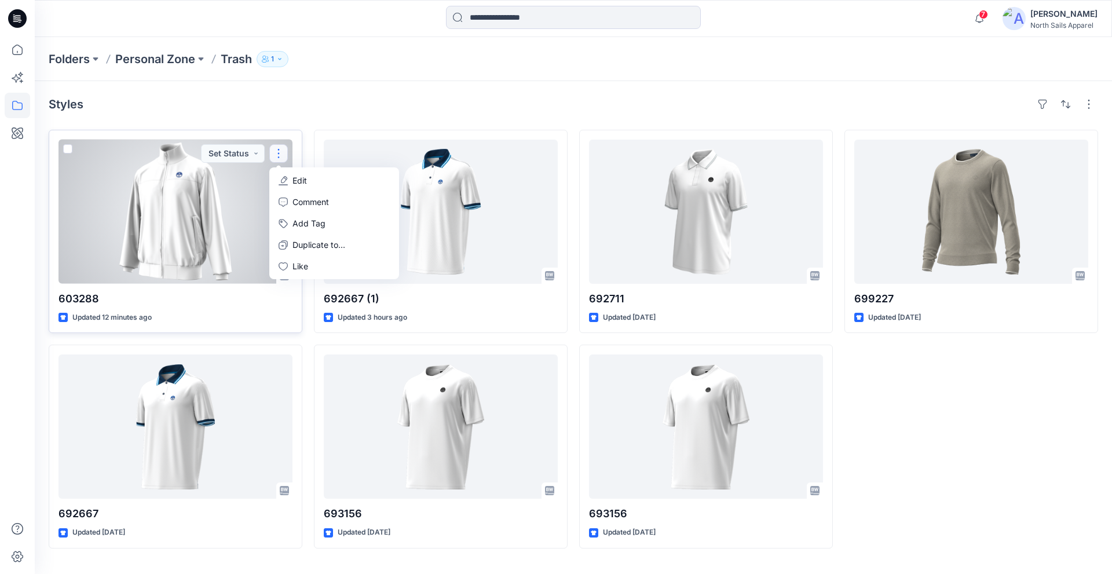
click at [196, 190] on div at bounding box center [175, 212] width 234 height 144
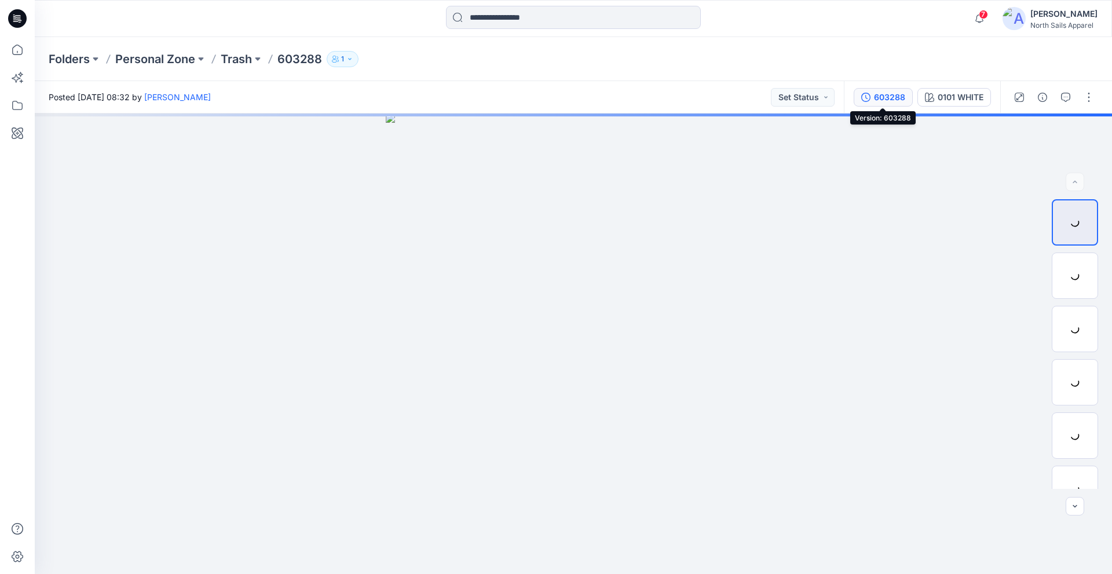
click at [872, 97] on button "603288" at bounding box center [882, 97] width 59 height 19
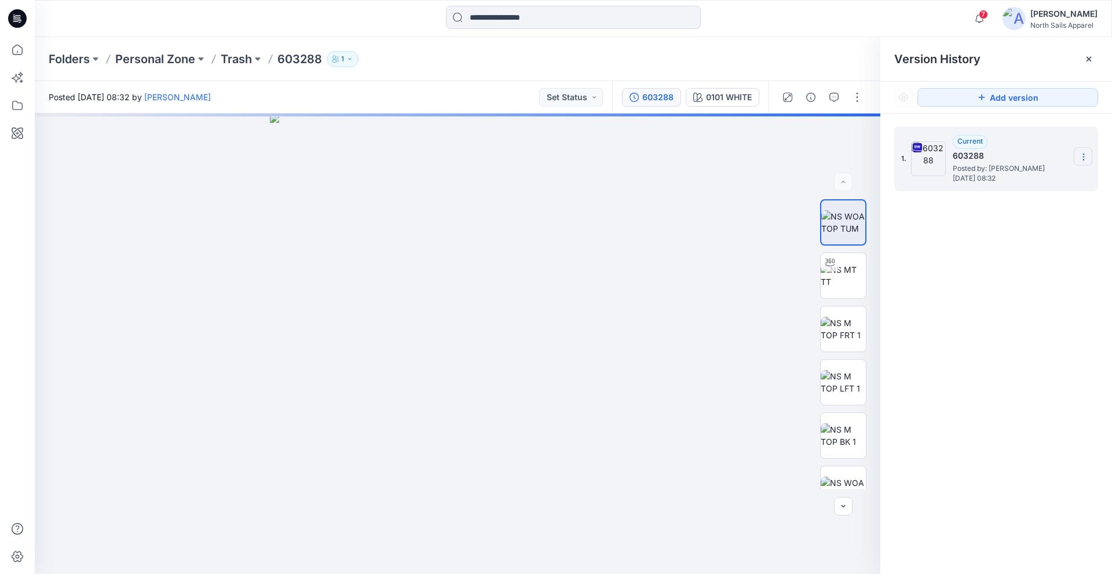
click at [1079, 159] on icon at bounding box center [1083, 156] width 9 height 9
click at [855, 100] on button "button" at bounding box center [857, 97] width 19 height 19
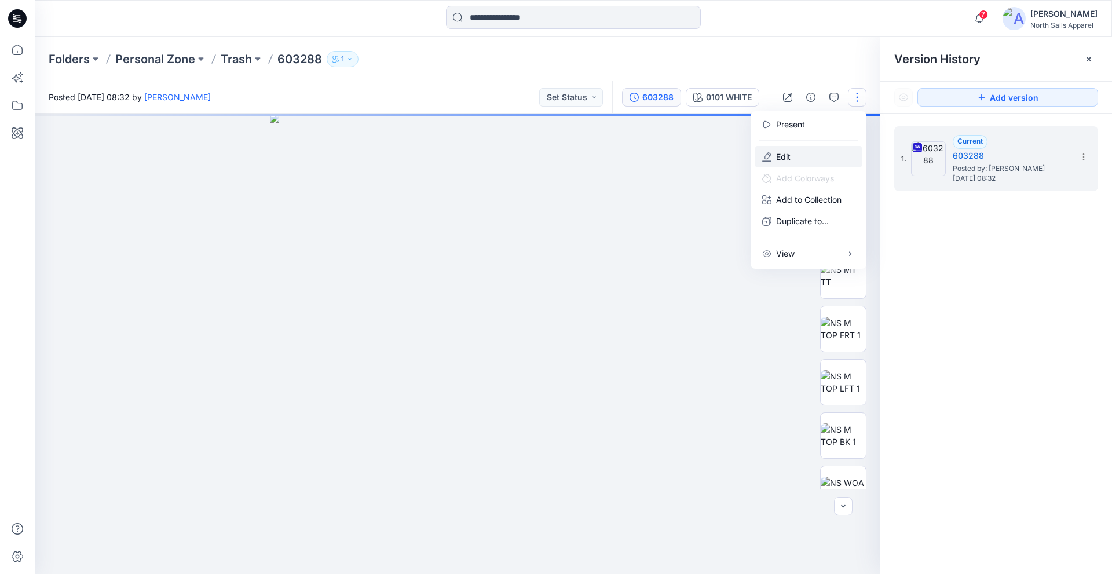
click at [798, 153] on button "Edit" at bounding box center [808, 156] width 107 height 21
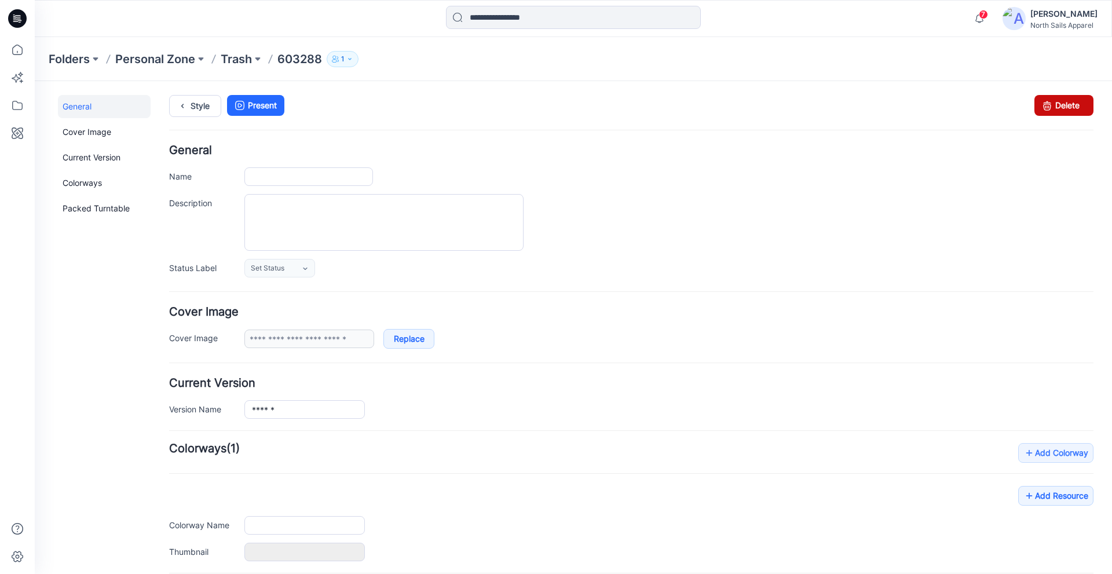
type input "******"
type input "**********"
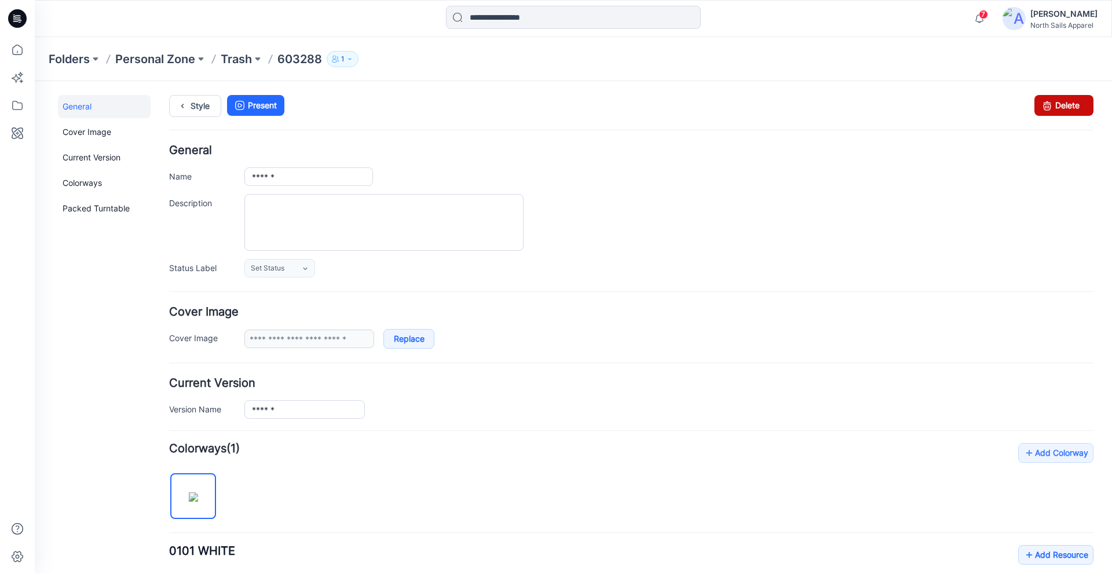
click at [1043, 108] on icon at bounding box center [1047, 105] width 16 height 21
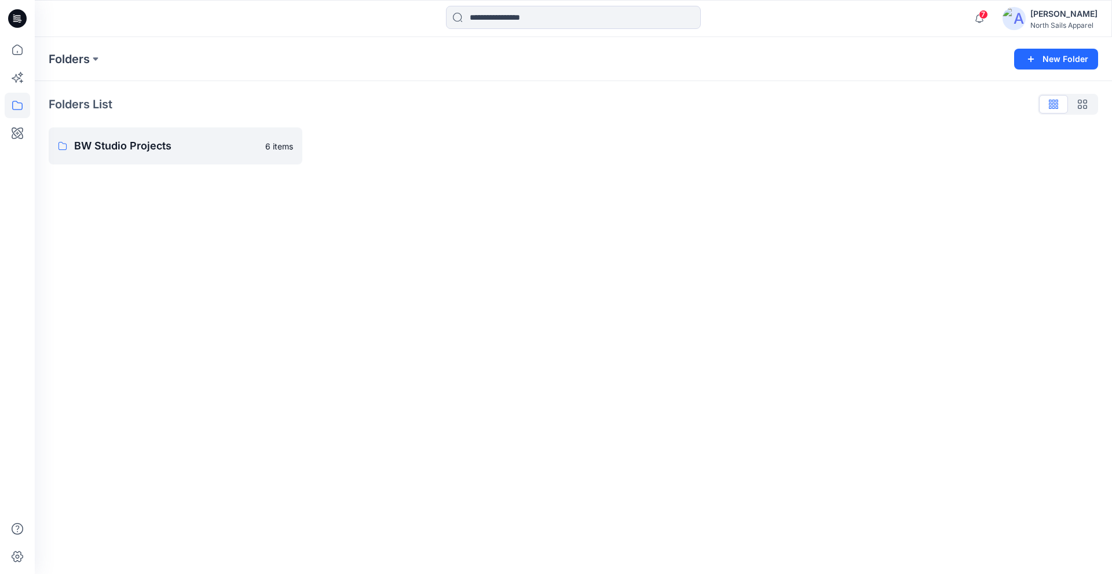
click at [20, 23] on icon at bounding box center [17, 18] width 19 height 19
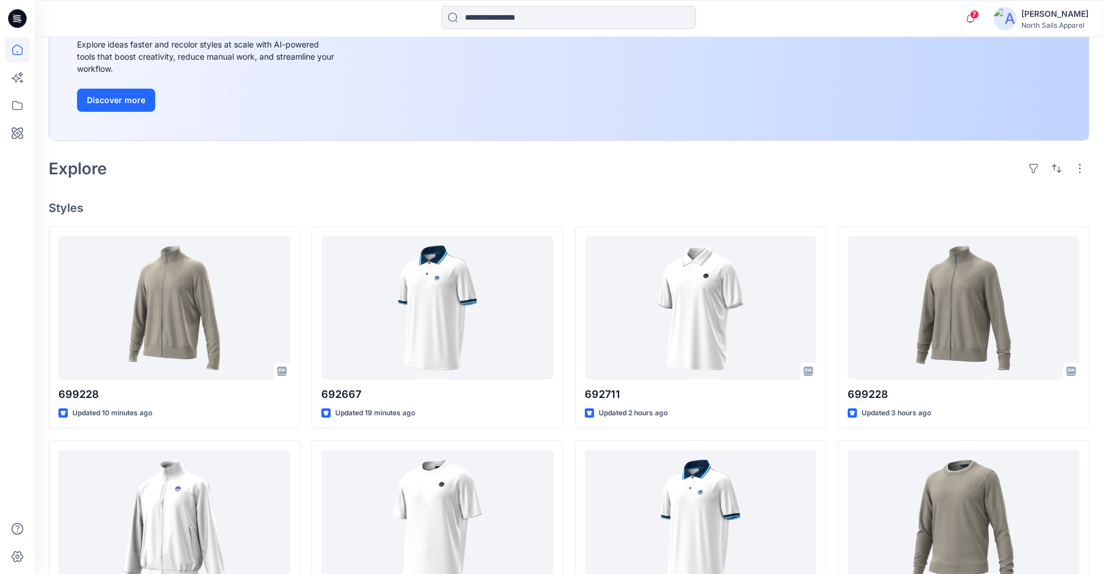
scroll to position [256, 0]
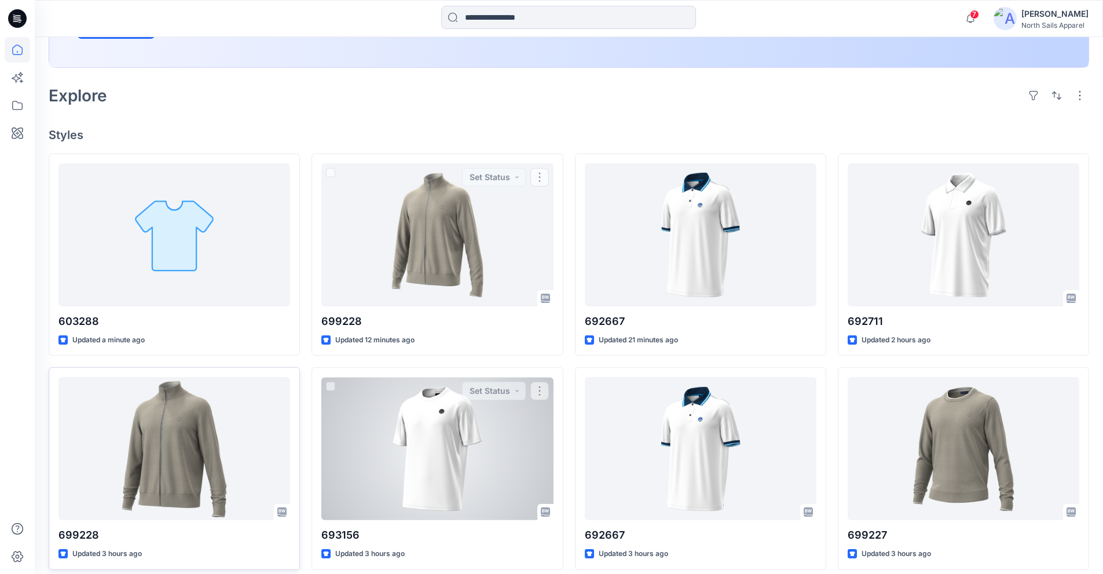
scroll to position [256, 0]
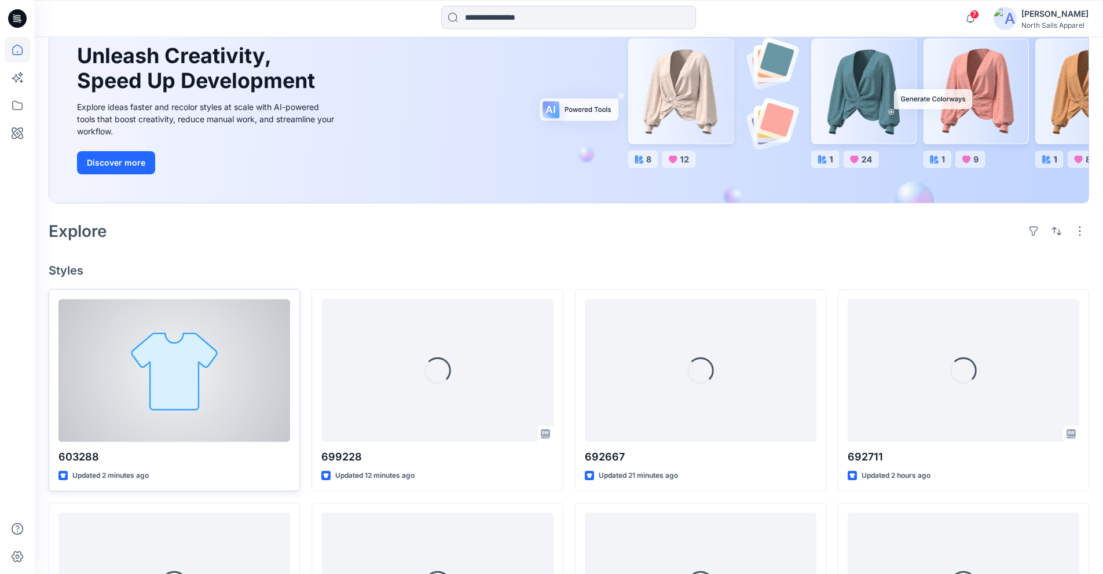
scroll to position [116, 0]
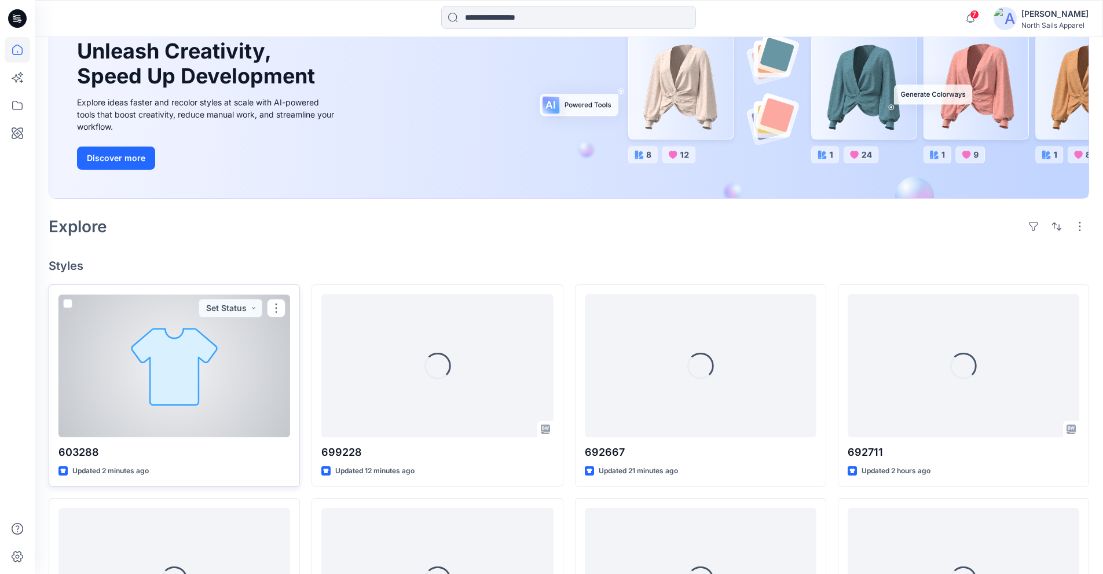
click at [188, 364] on div at bounding box center [174, 365] width 232 height 143
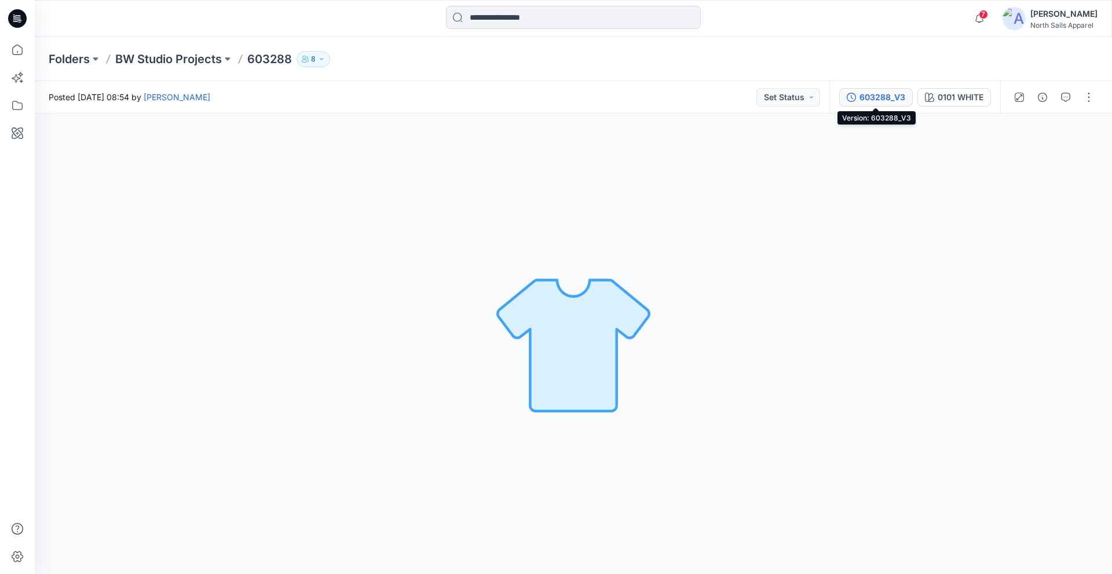
click at [894, 97] on div "603288_V3" at bounding box center [882, 97] width 46 height 13
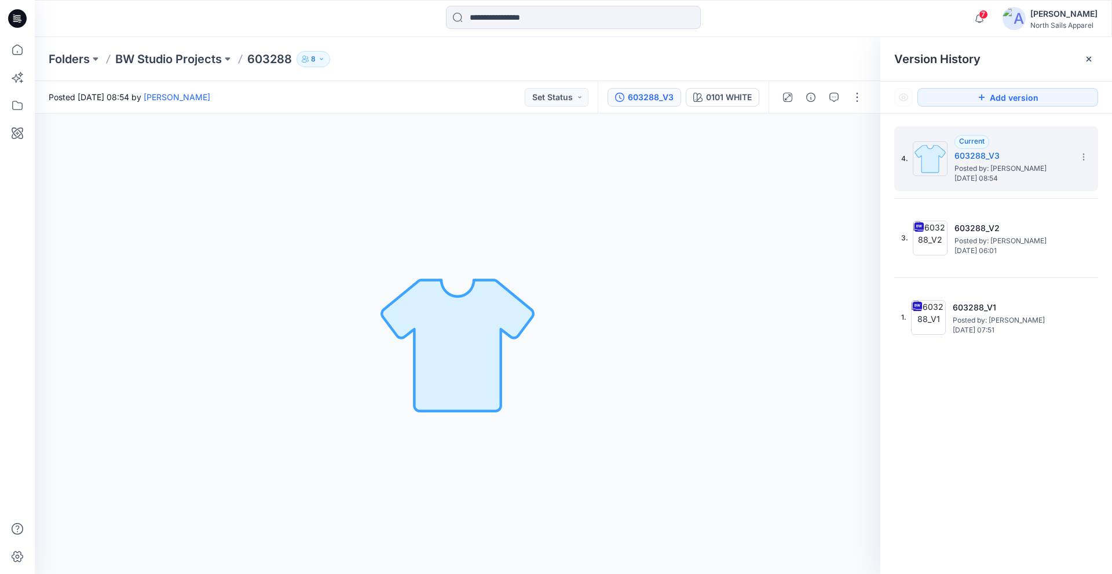
click at [21, 18] on icon at bounding box center [17, 18] width 19 height 19
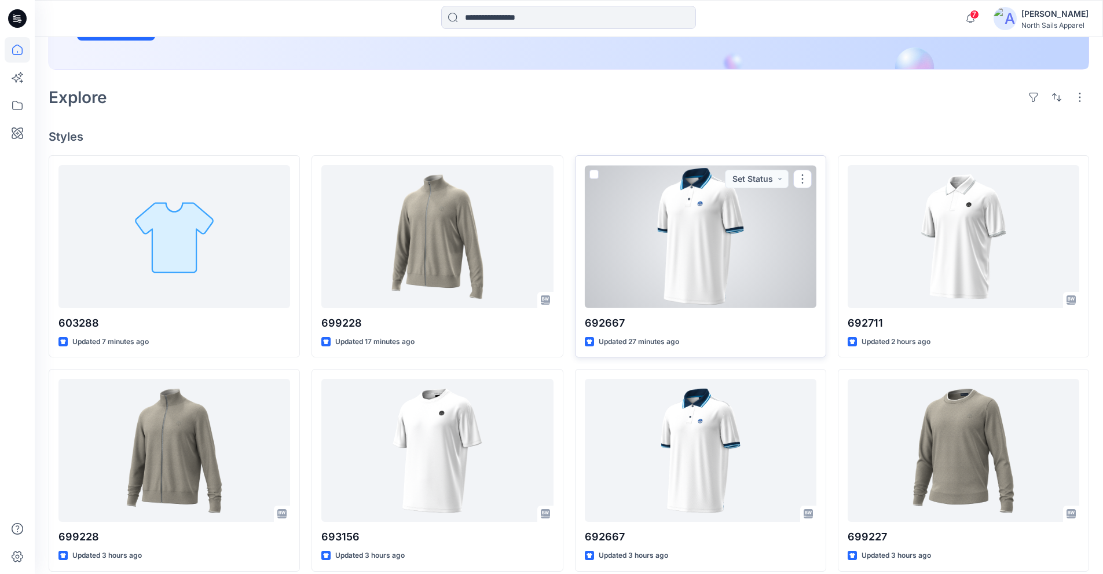
scroll to position [256, 0]
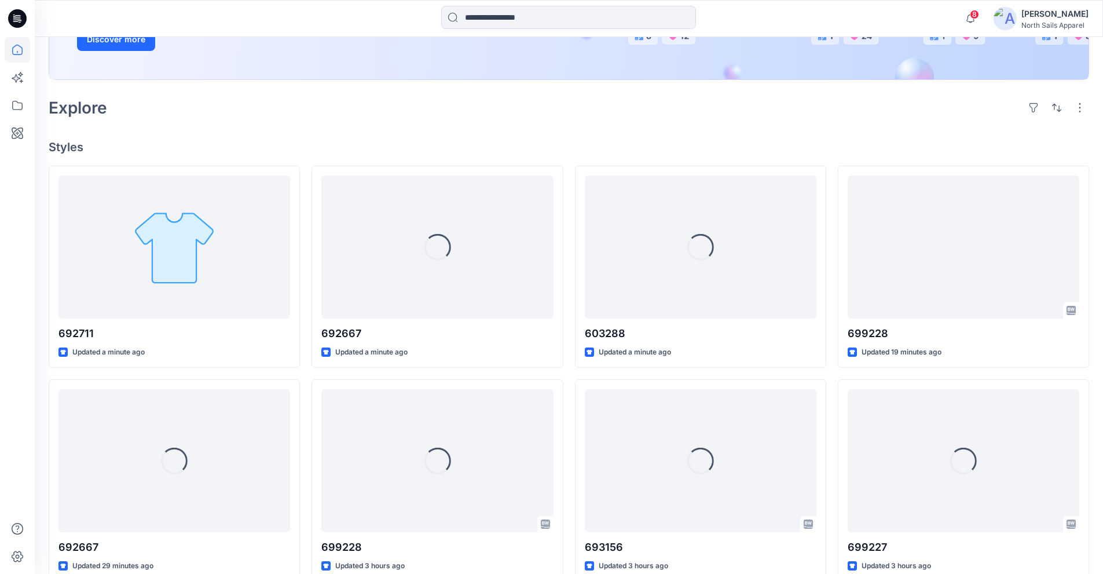
scroll to position [256, 0]
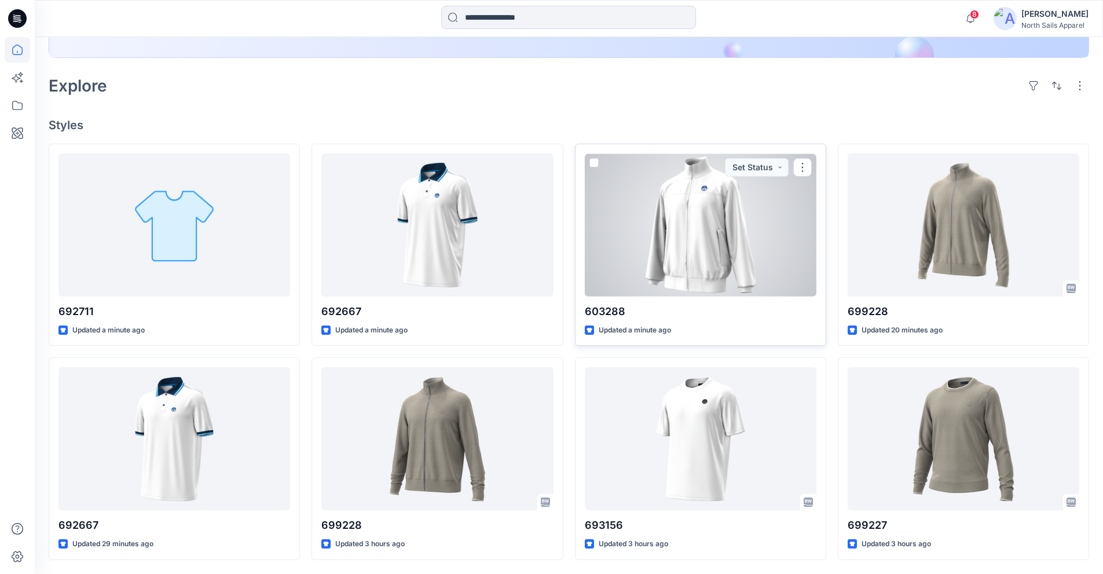
click at [716, 247] on div at bounding box center [701, 224] width 232 height 143
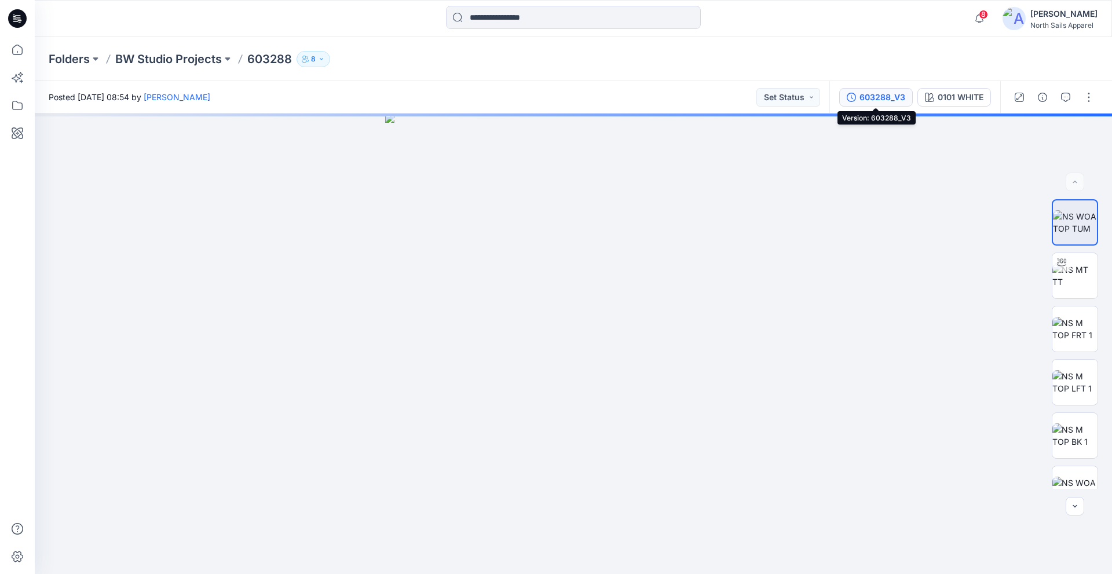
click at [902, 96] on div "603288_V3" at bounding box center [882, 97] width 46 height 13
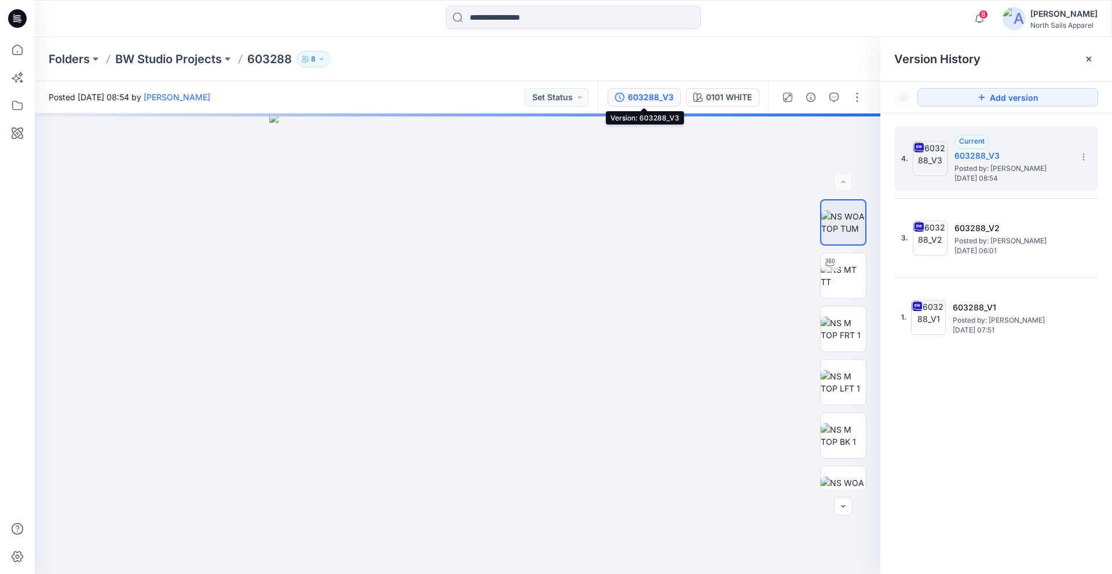
click at [653, 96] on div "603288_V3" at bounding box center [651, 97] width 46 height 13
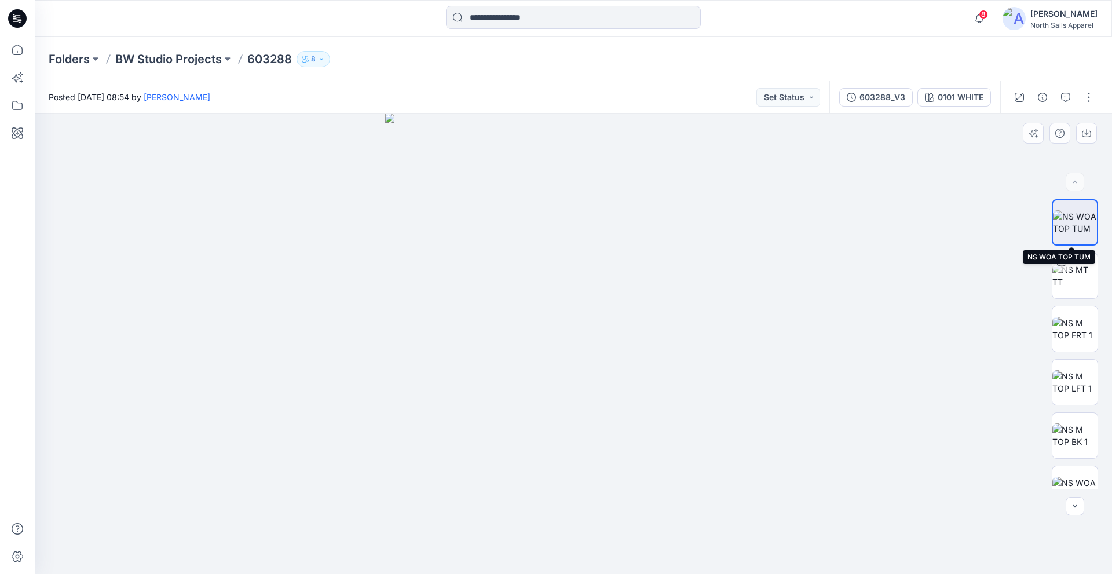
click at [1067, 228] on img at bounding box center [1075, 222] width 44 height 24
click at [1092, 138] on button "button" at bounding box center [1086, 133] width 21 height 21
click at [1072, 277] on img at bounding box center [1074, 275] width 45 height 24
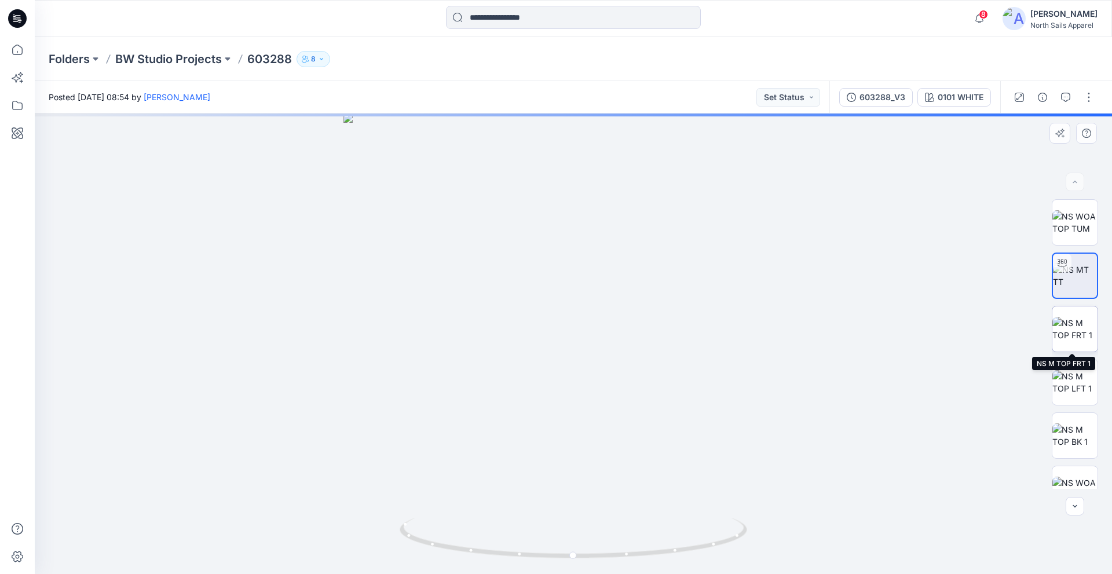
click at [1068, 317] on img at bounding box center [1074, 329] width 45 height 24
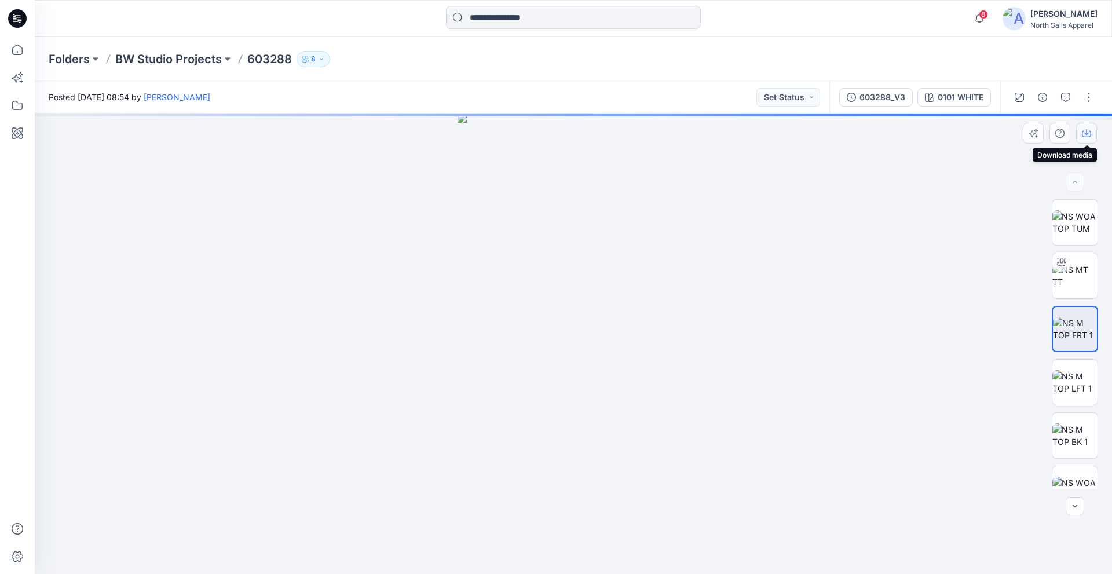
click at [1083, 134] on icon "button" at bounding box center [1085, 133] width 9 height 9
click at [1069, 385] on img at bounding box center [1074, 382] width 45 height 24
click at [1084, 138] on button "button" at bounding box center [1086, 133] width 21 height 21
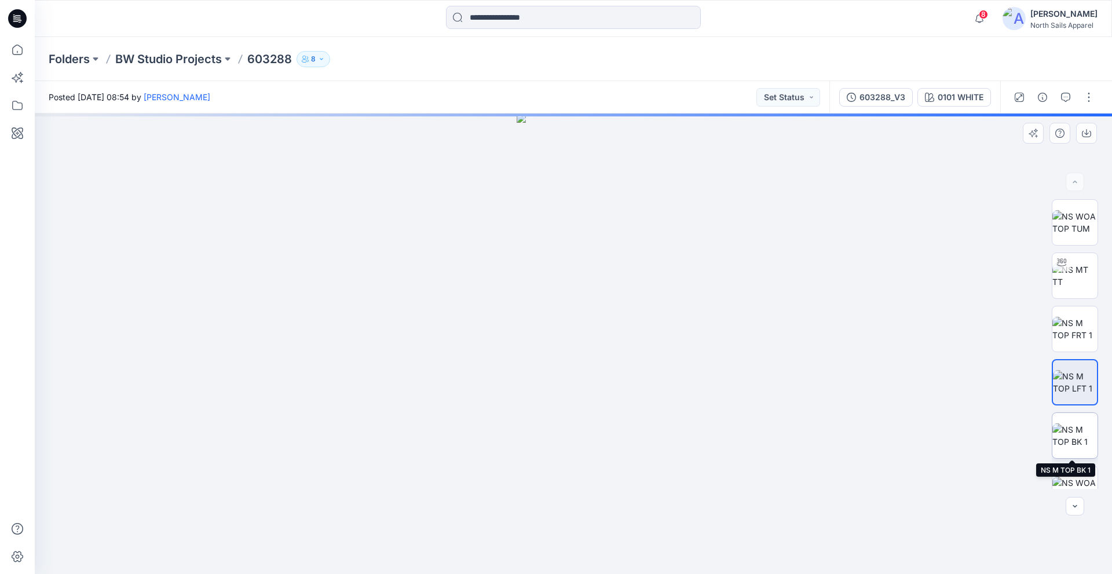
click at [1070, 434] on img at bounding box center [1074, 435] width 45 height 24
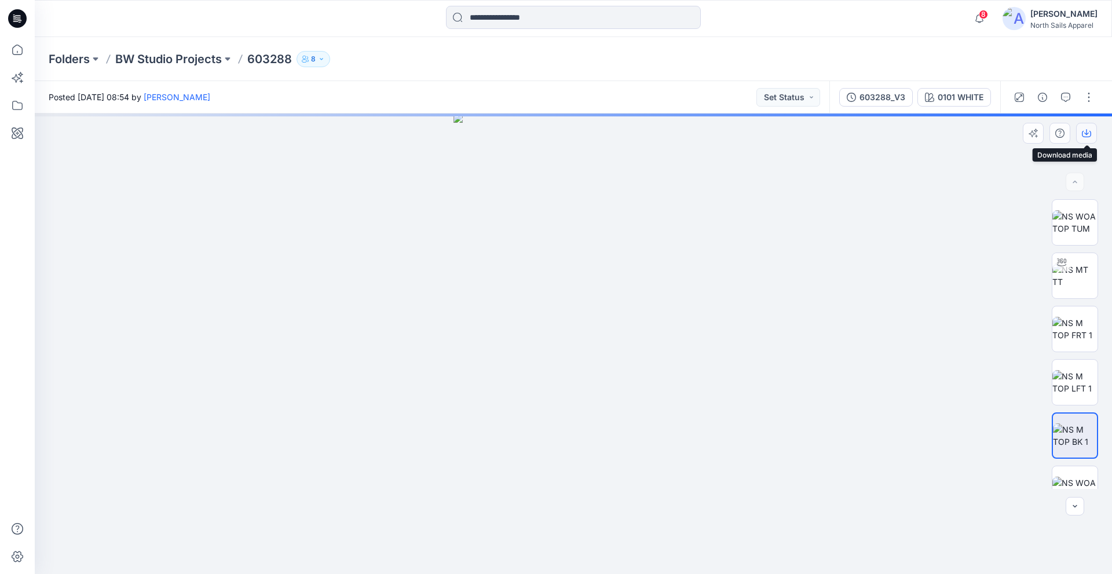
click at [1081, 135] on button "button" at bounding box center [1086, 133] width 21 height 21
click at [1081, 225] on img at bounding box center [1074, 222] width 45 height 24
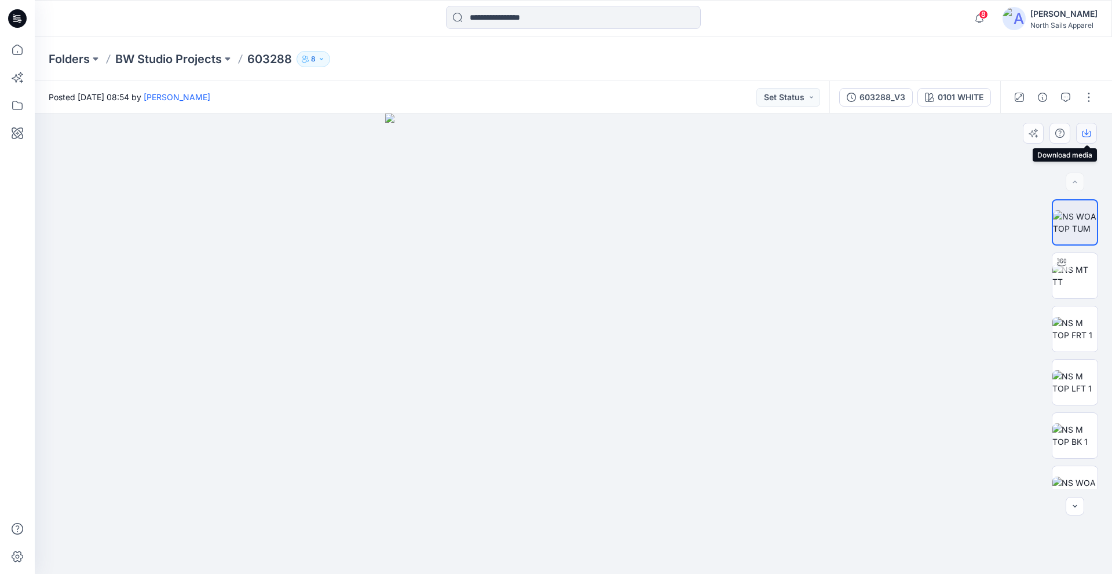
click at [1082, 135] on icon "button" at bounding box center [1085, 134] width 9 height 6
click at [1083, 130] on icon "button" at bounding box center [1085, 133] width 9 height 9
click at [20, 20] on icon at bounding box center [17, 18] width 19 height 19
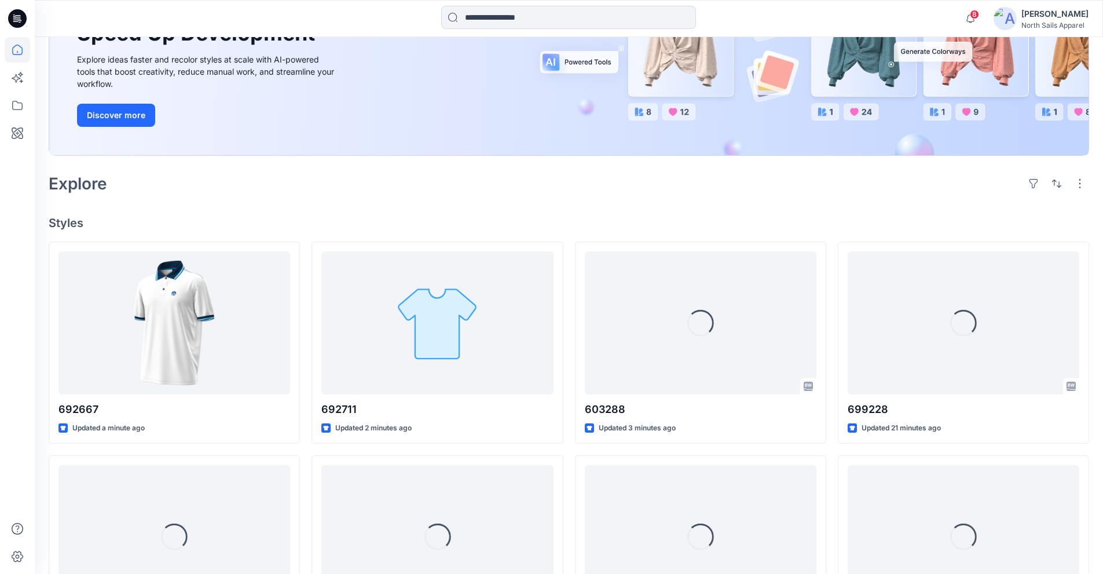
scroll to position [174, 0]
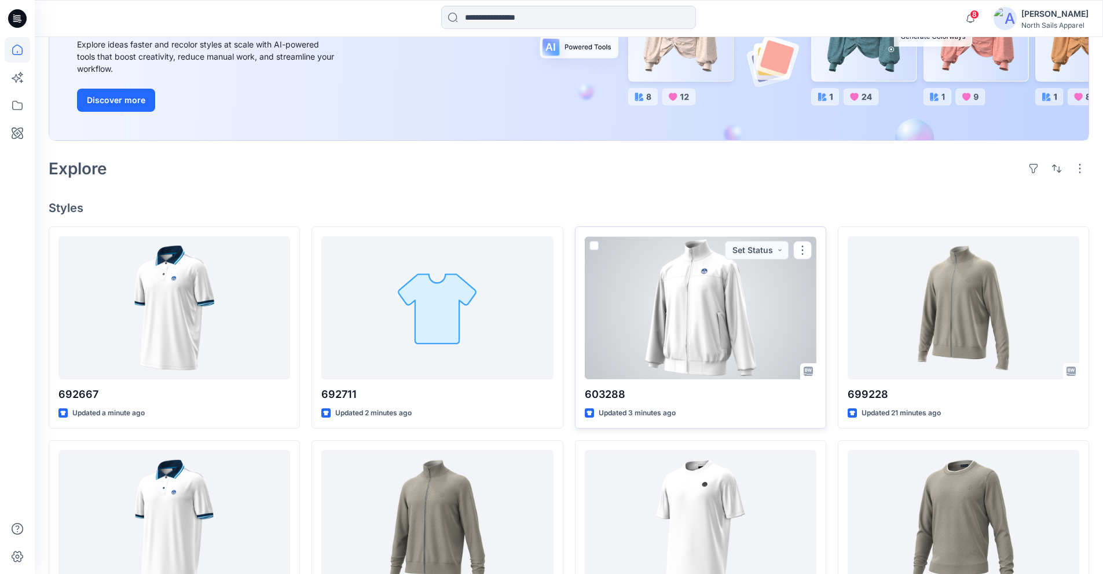
click at [701, 304] on div at bounding box center [701, 307] width 232 height 143
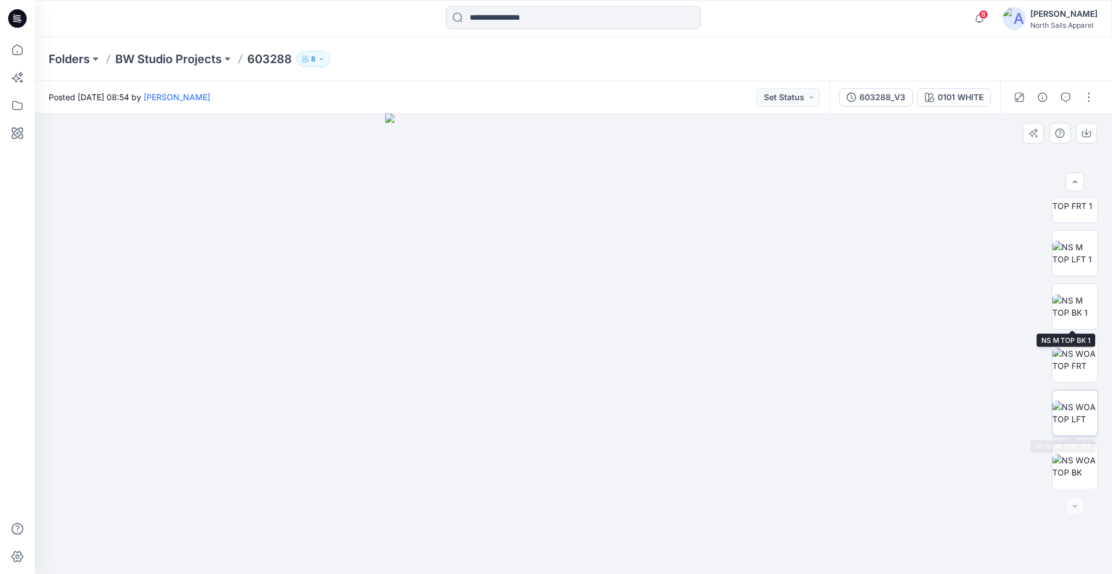
scroll to position [130, 0]
click at [1068, 458] on img at bounding box center [1074, 465] width 45 height 24
click at [1081, 130] on button "button" at bounding box center [1086, 133] width 21 height 21
